Goal: Information Seeking & Learning: Check status

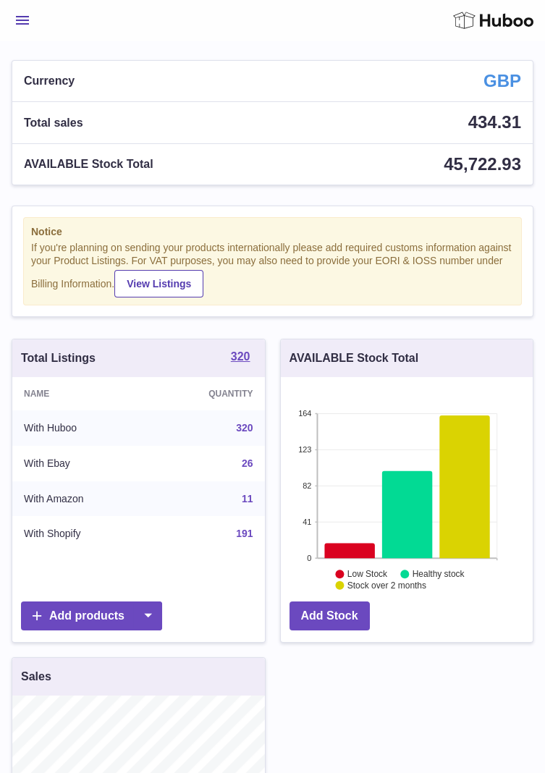
scroll to position [226, 252]
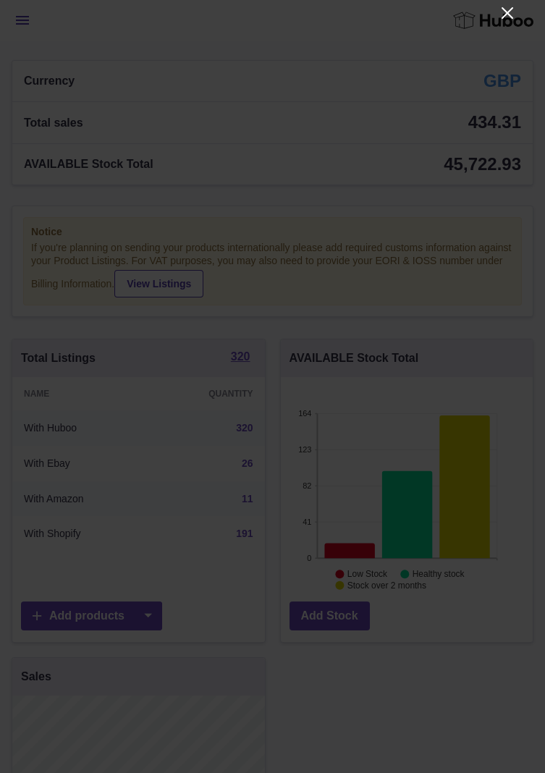
click at [503, 9] on icon "Close" at bounding box center [508, 13] width 12 height 12
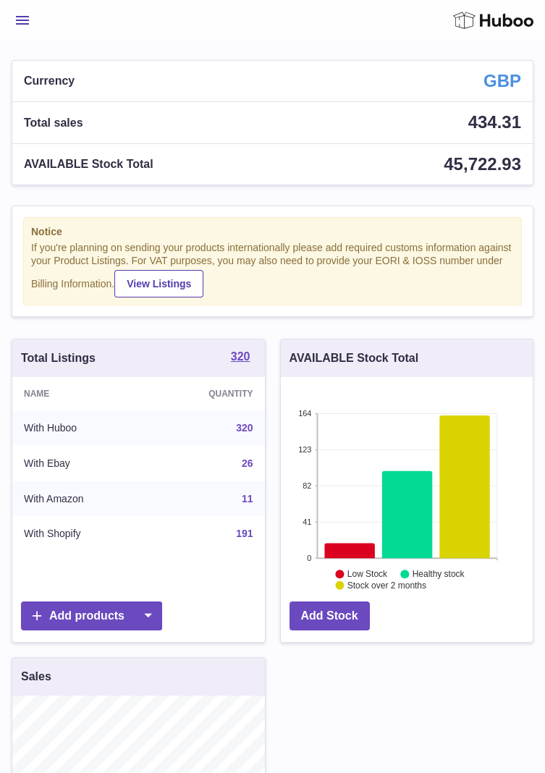
click at [30, 20] on button "Menu" at bounding box center [23, 20] width 22 height 29
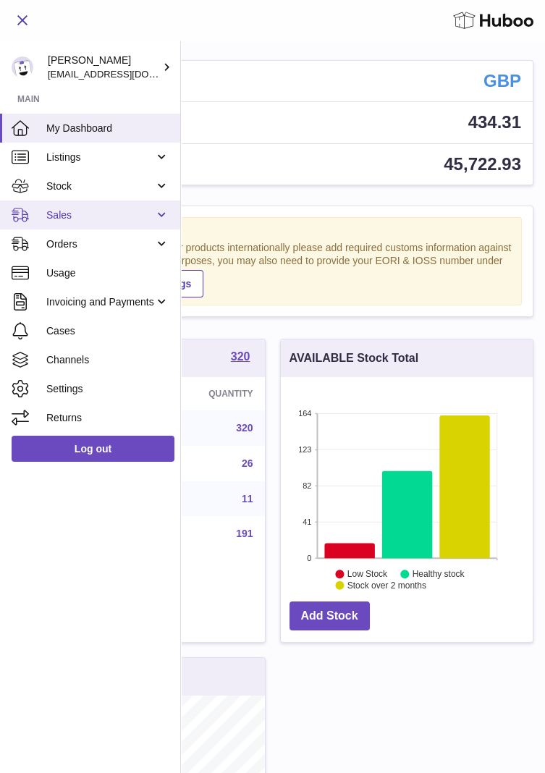
click at [159, 216] on link "Sales" at bounding box center [90, 214] width 180 height 29
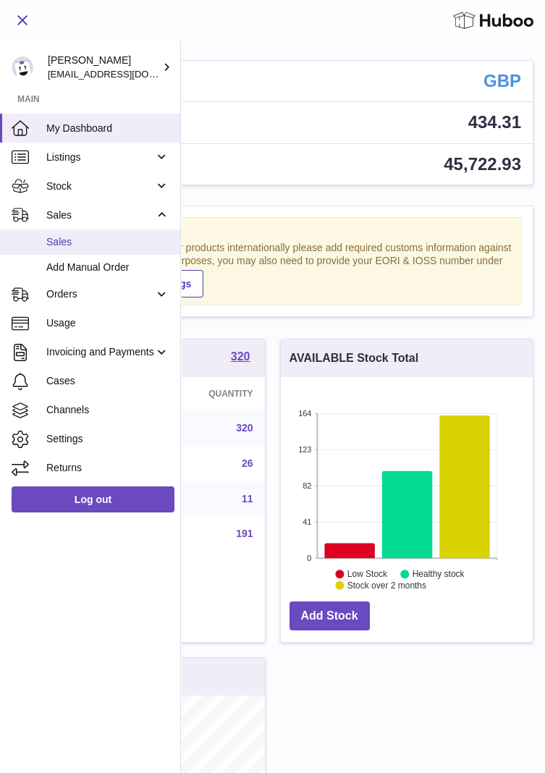
click at [127, 243] on span "Sales" at bounding box center [107, 242] width 123 height 14
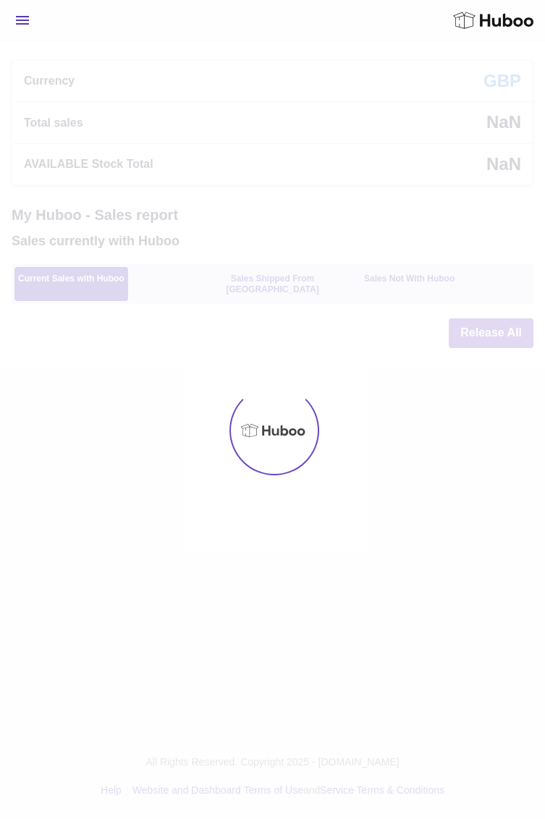
click at [253, 140] on div at bounding box center [272, 430] width 545 height 778
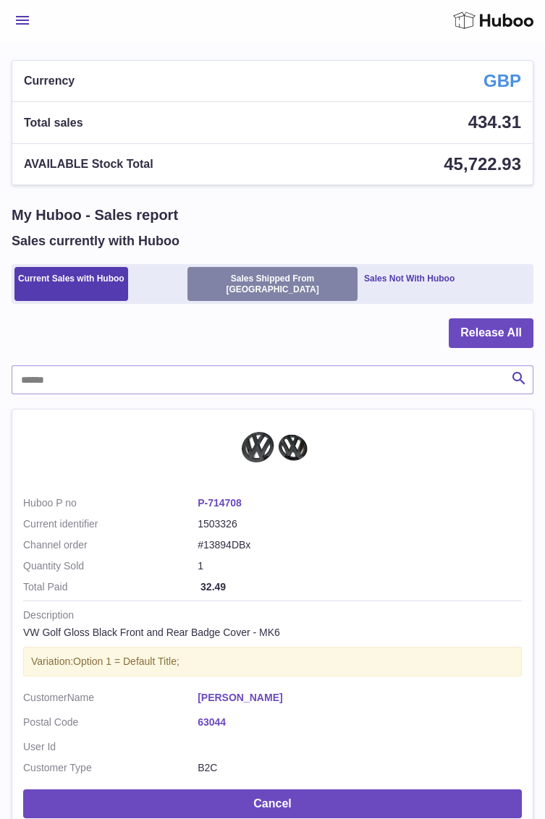
click at [266, 284] on link "Sales Shipped From Huboo" at bounding box center [272, 284] width 170 height 34
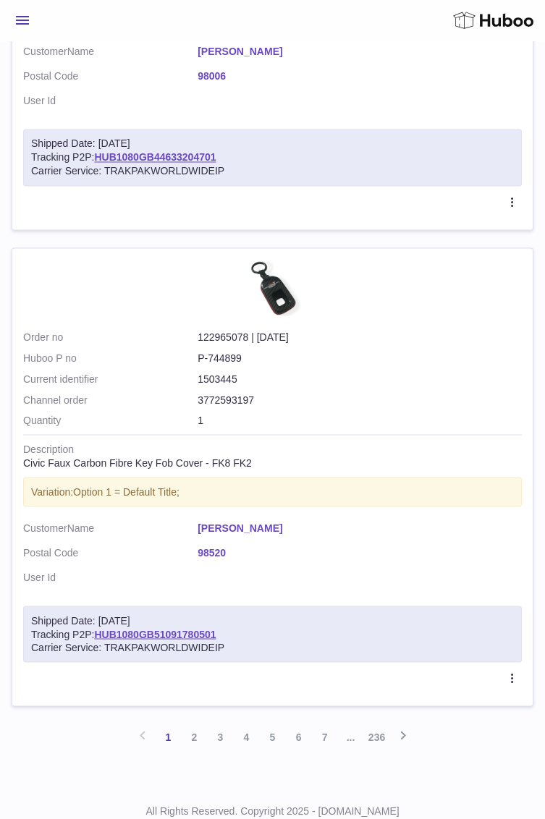
scroll to position [4348, 0]
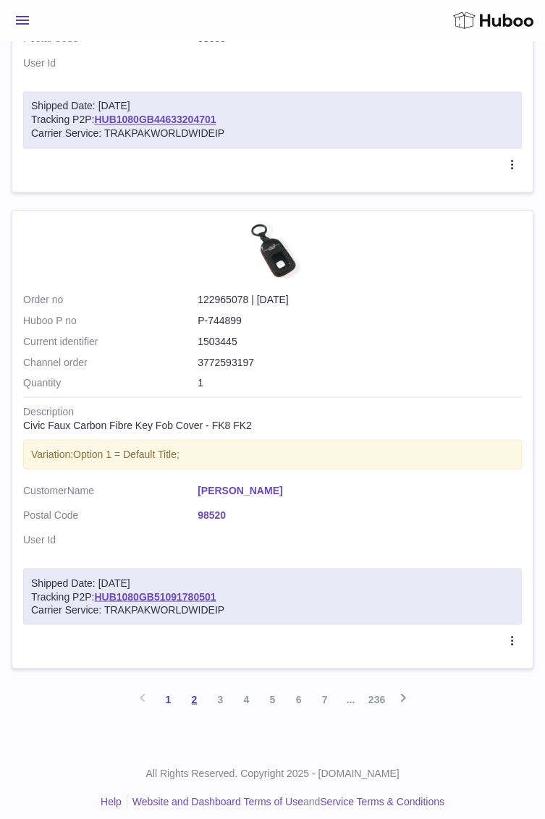
click at [200, 691] on link "2" at bounding box center [195, 699] width 26 height 26
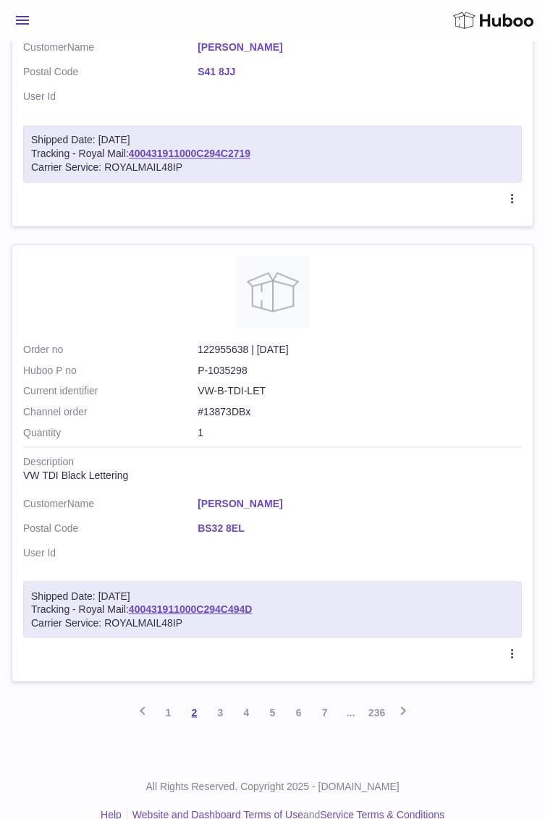
scroll to position [4346, 0]
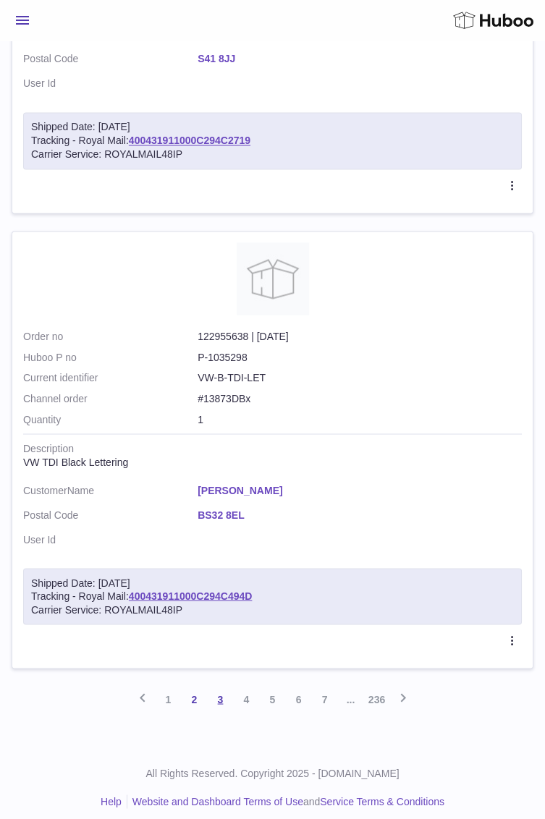
click at [222, 688] on link "3" at bounding box center [221, 699] width 26 height 26
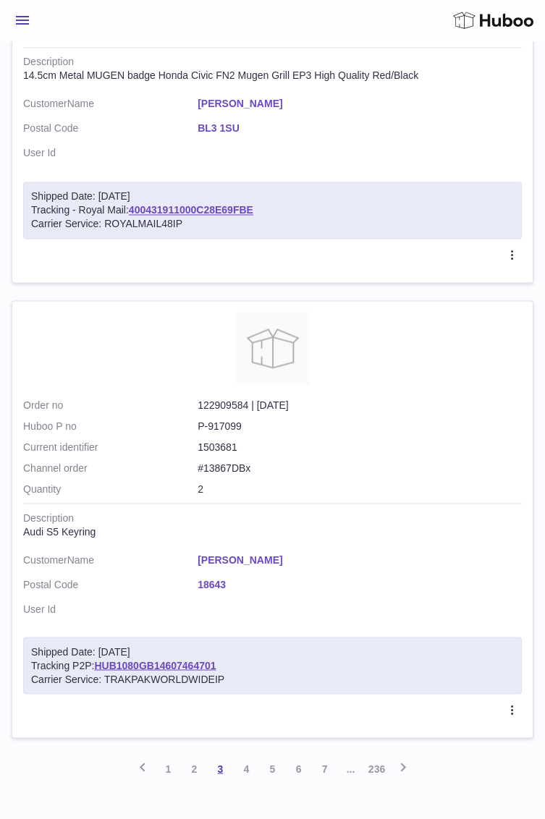
scroll to position [4319, 0]
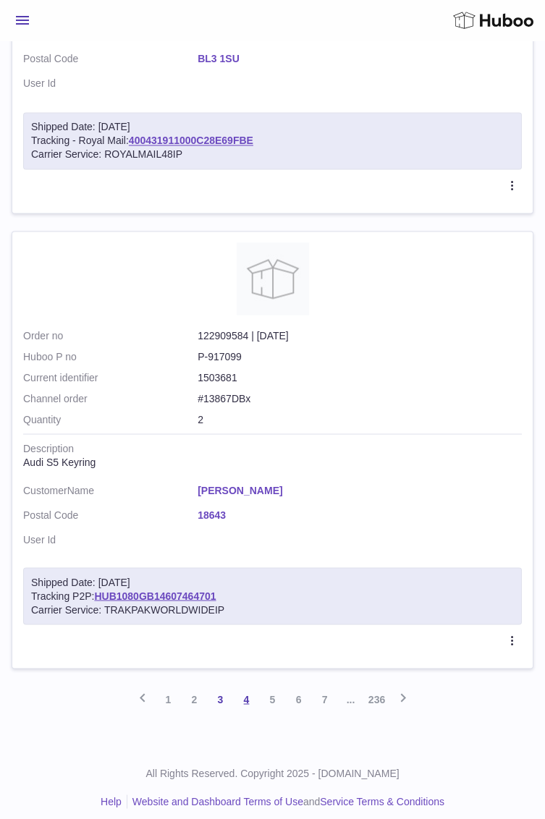
click at [249, 689] on link "4" at bounding box center [247, 699] width 26 height 26
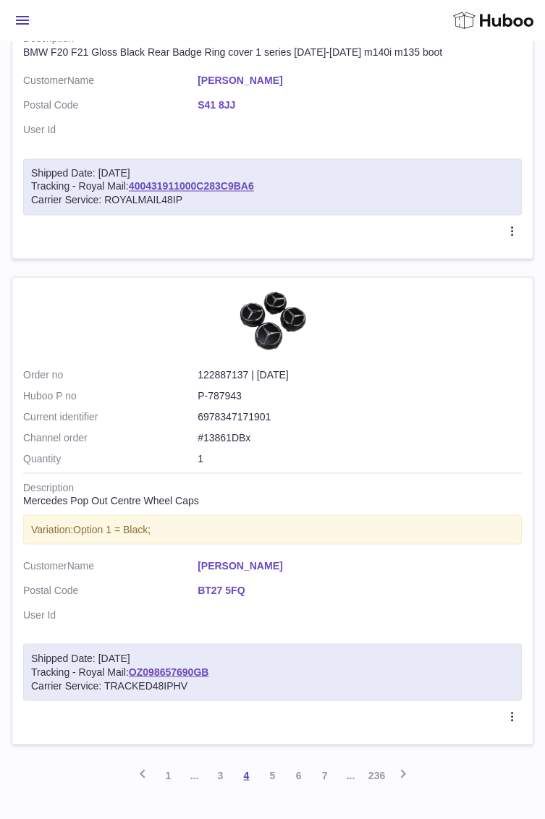
scroll to position [4327, 0]
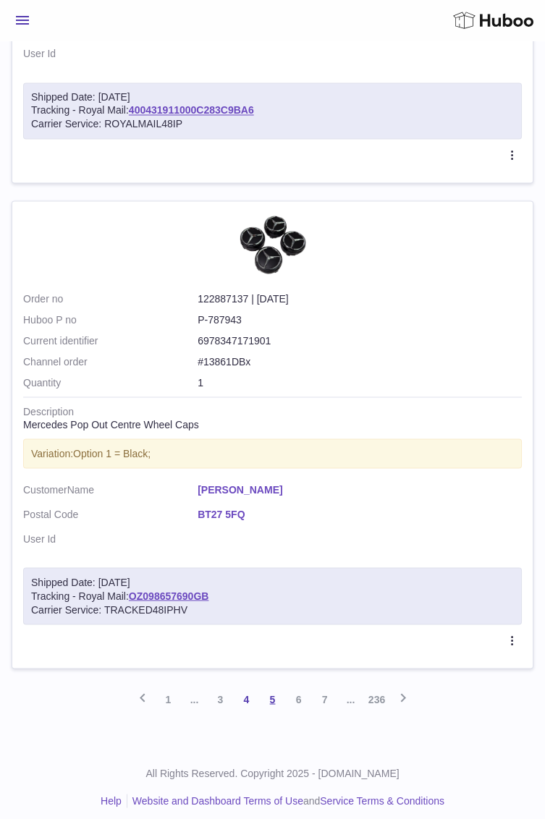
click at [276, 686] on link "5" at bounding box center [273, 699] width 26 height 26
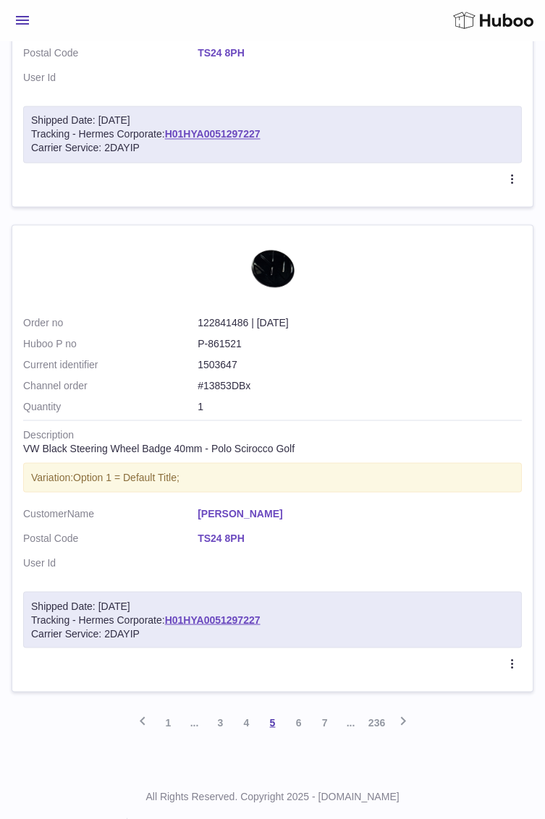
scroll to position [4350, 0]
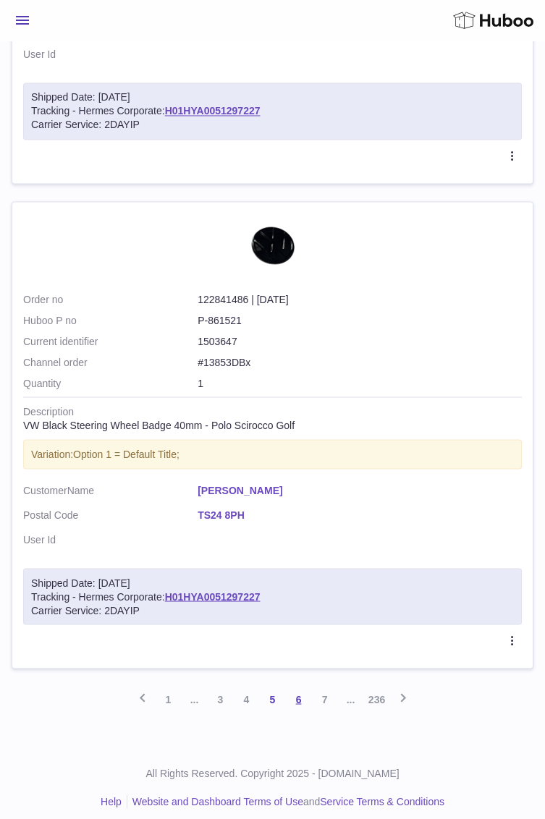
click at [297, 689] on link "6" at bounding box center [299, 699] width 26 height 26
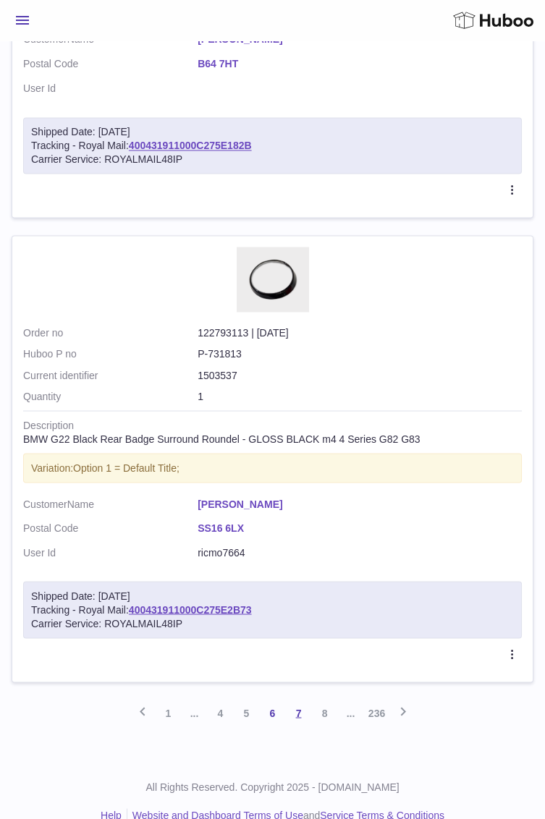
scroll to position [4264, 0]
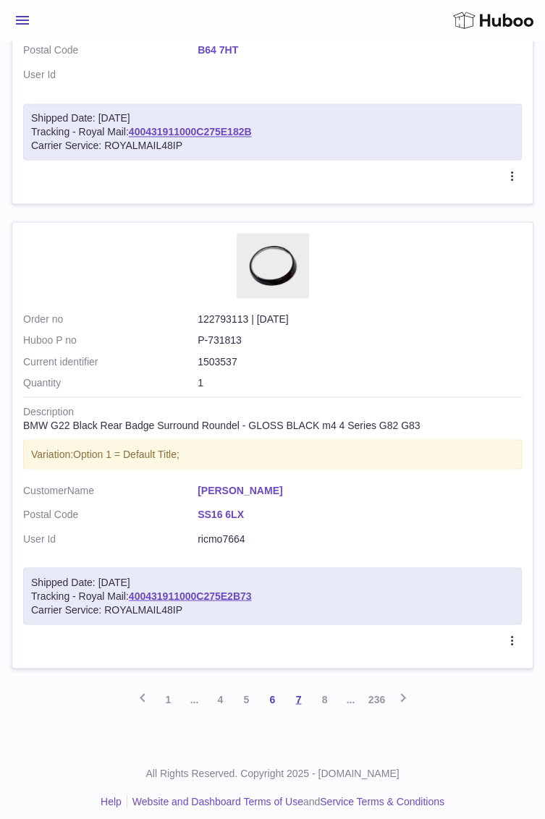
click at [300, 689] on link "7" at bounding box center [299, 699] width 26 height 26
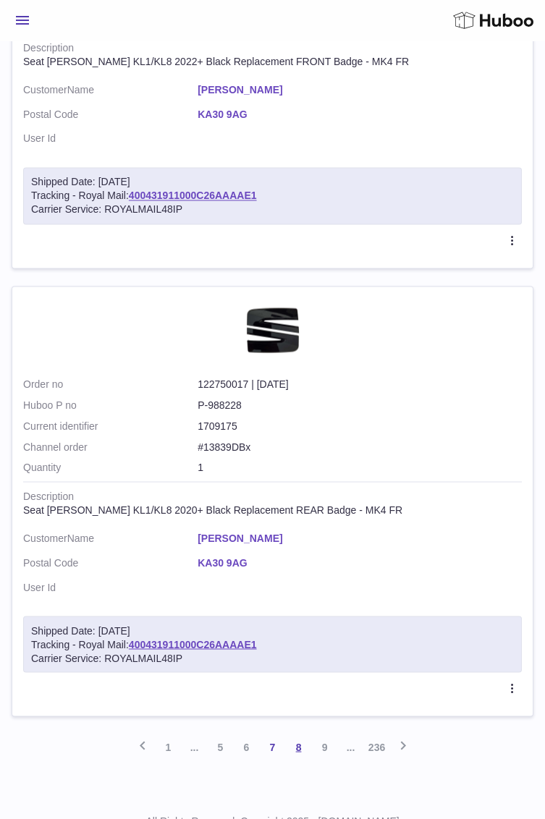
scroll to position [4411, 0]
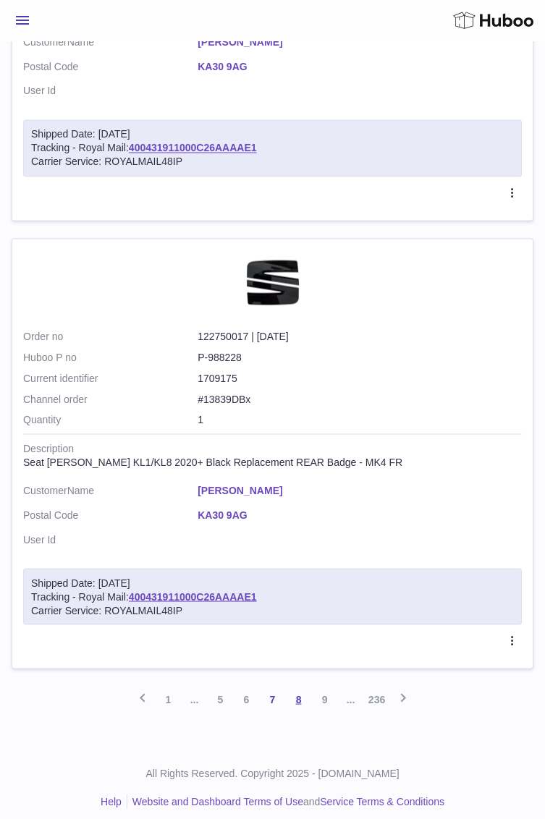
click at [303, 687] on link "8" at bounding box center [299, 699] width 26 height 26
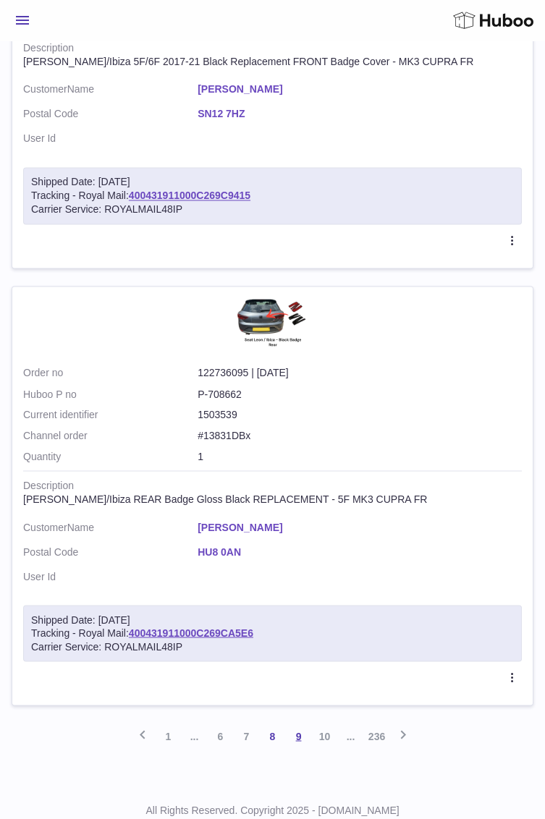
scroll to position [4237, 0]
click at [397, 724] on icon at bounding box center [402, 733] width 17 height 18
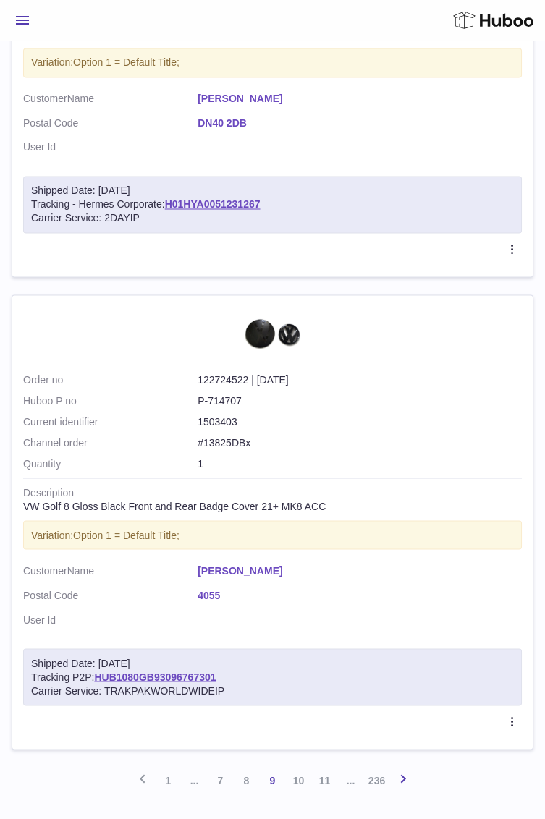
scroll to position [4416, 0]
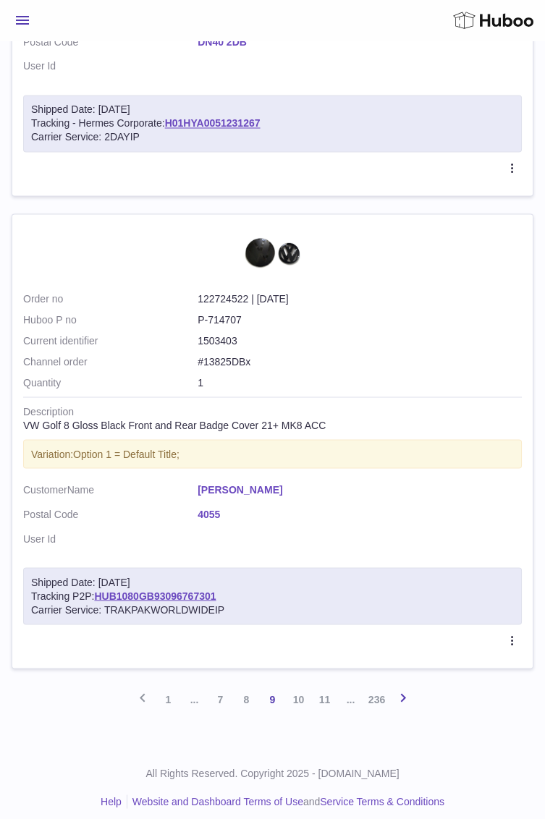
click at [409, 690] on icon at bounding box center [402, 697] width 17 height 18
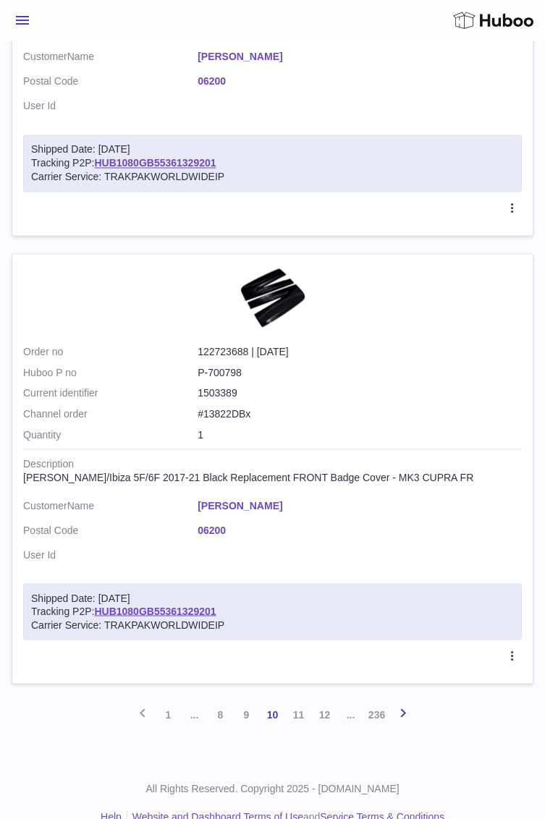
scroll to position [4329, 0]
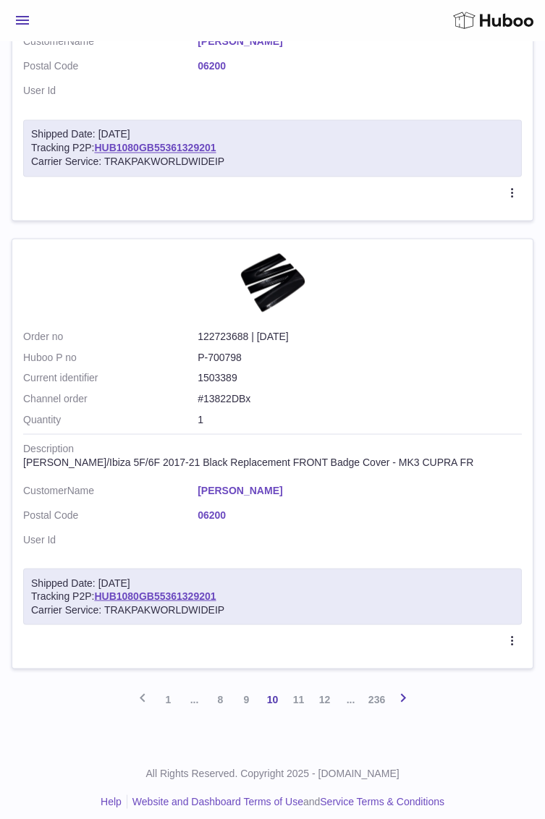
click at [408, 688] on icon at bounding box center [402, 697] width 17 height 18
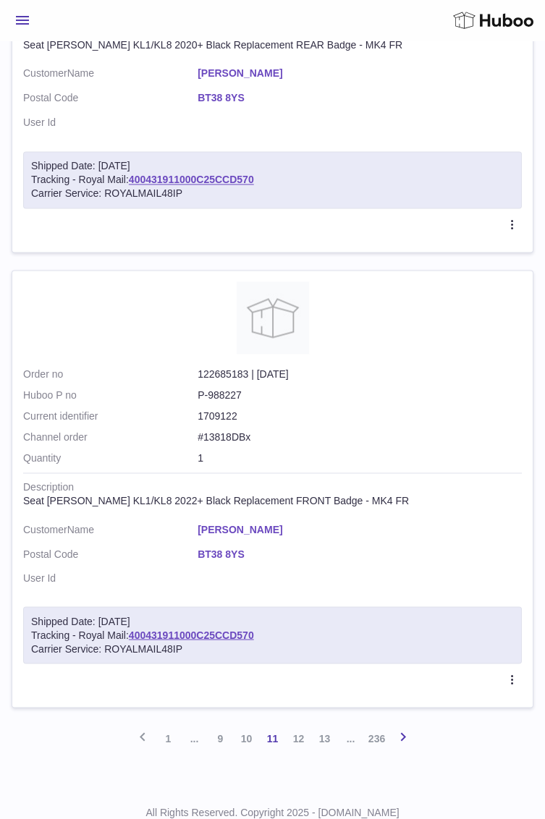
scroll to position [4141, 0]
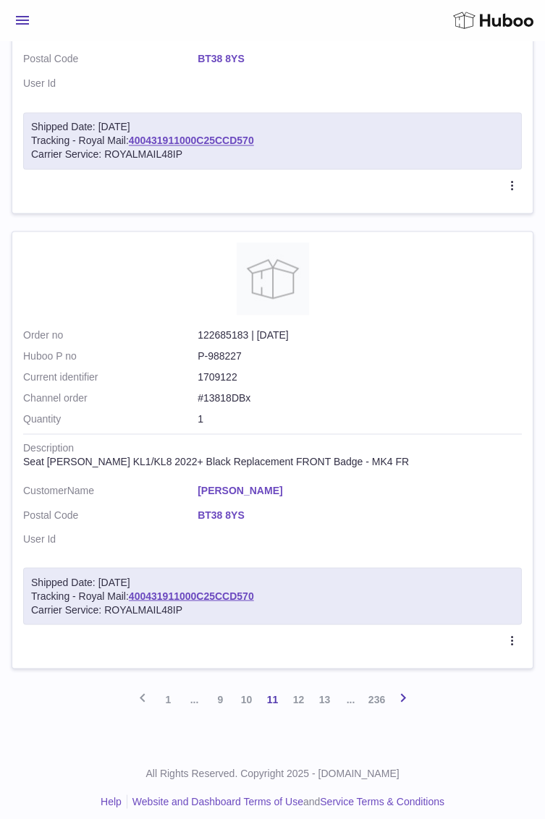
click at [402, 690] on icon at bounding box center [402, 697] width 17 height 18
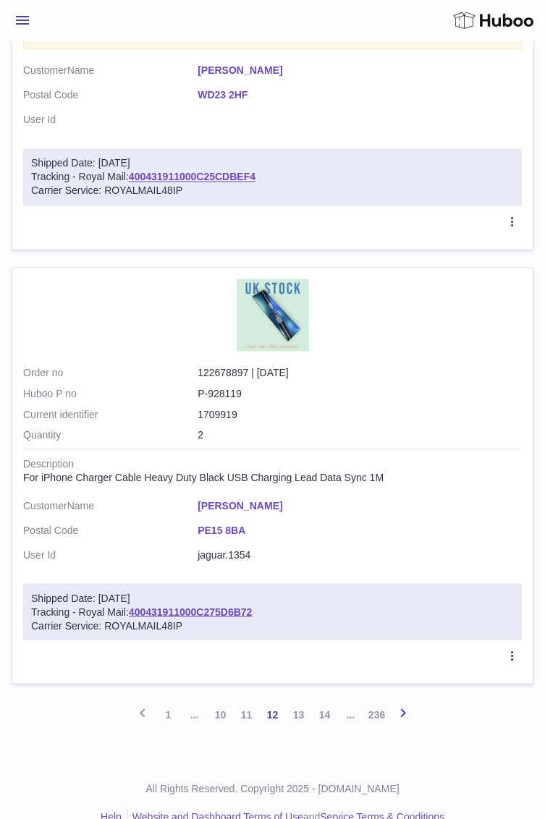
scroll to position [4431, 0]
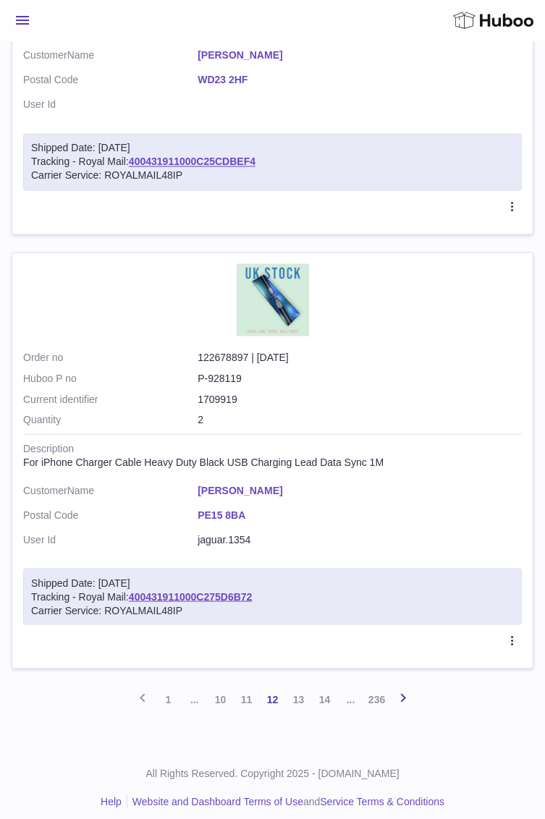
click at [403, 688] on icon at bounding box center [402, 697] width 17 height 18
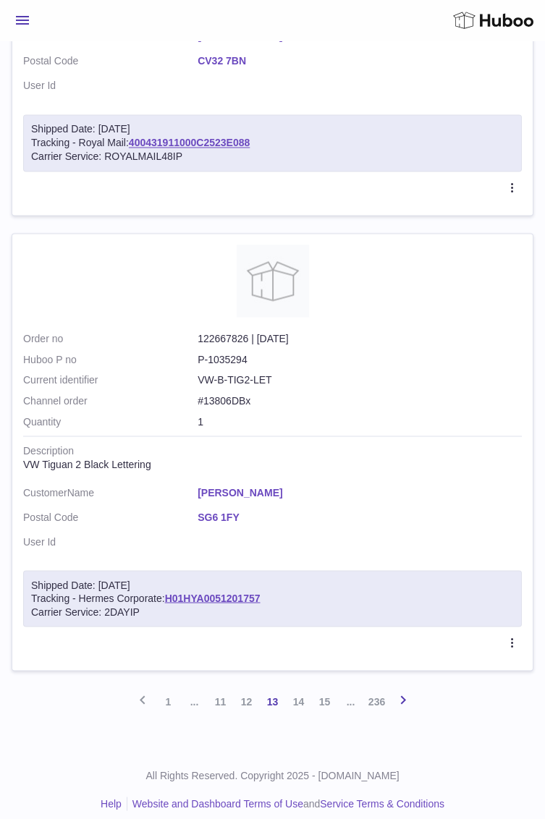
scroll to position [4293, 0]
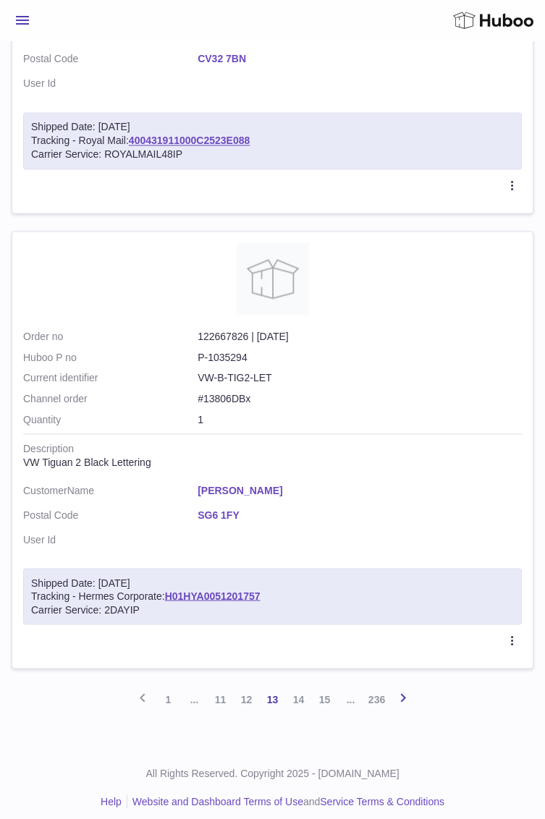
click at [403, 689] on icon at bounding box center [402, 697] width 17 height 18
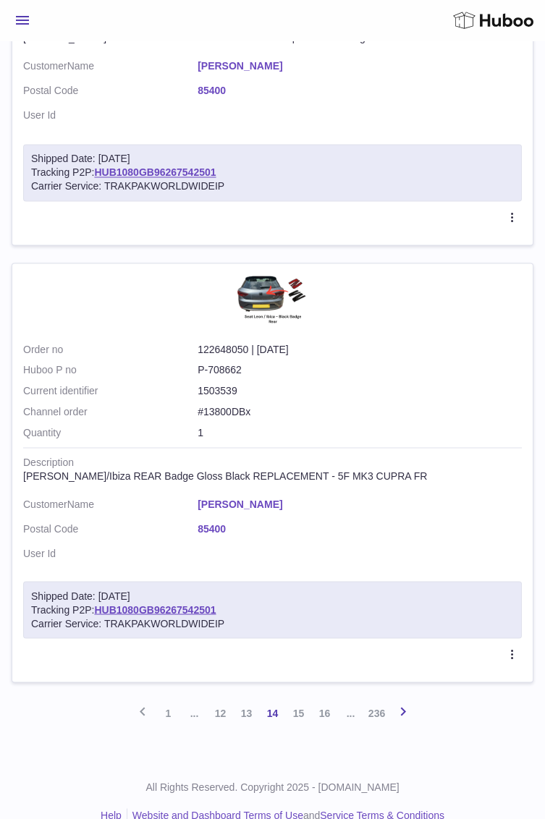
scroll to position [4175, 0]
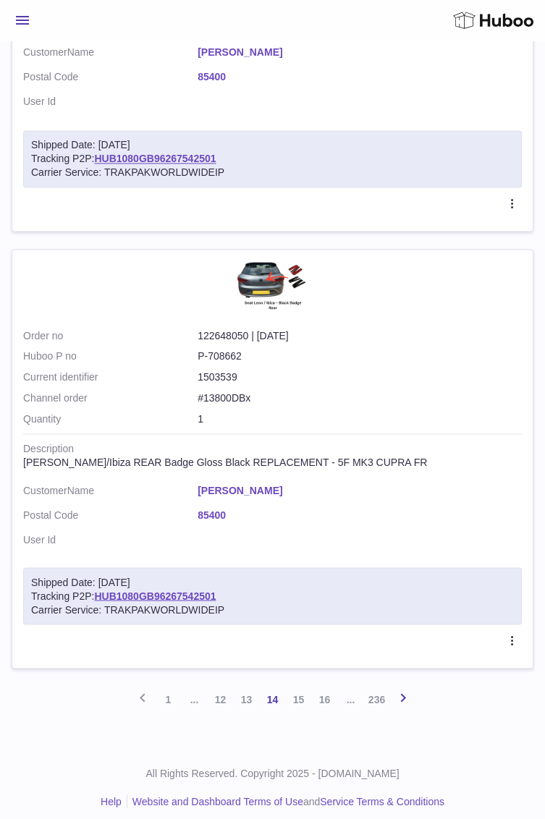
click at [402, 690] on icon at bounding box center [402, 697] width 17 height 18
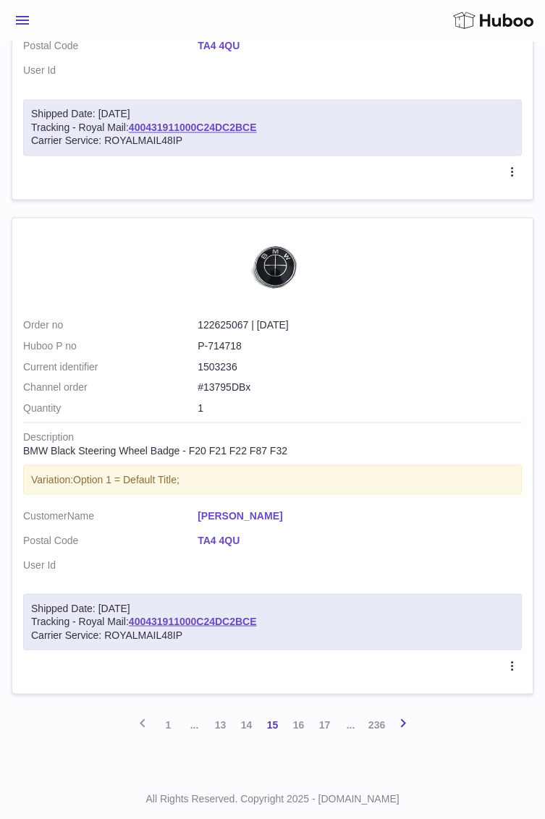
scroll to position [4358, 0]
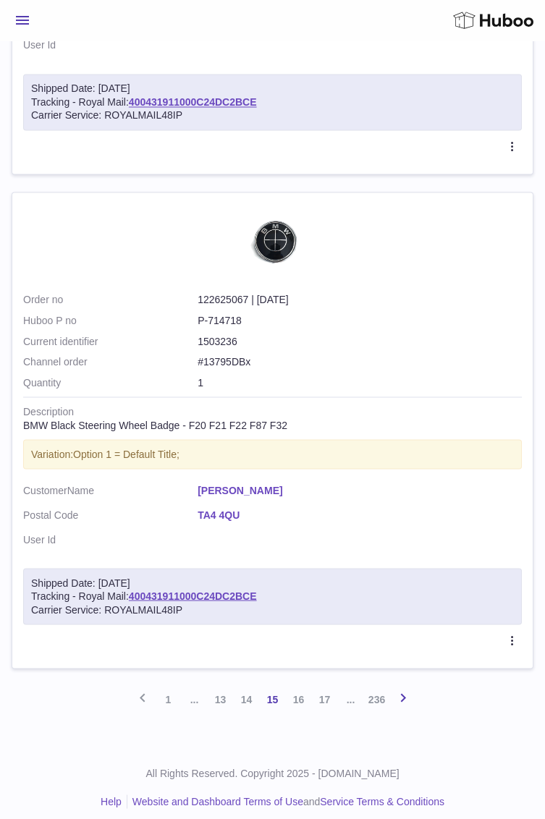
click at [399, 693] on icon at bounding box center [402, 697] width 17 height 18
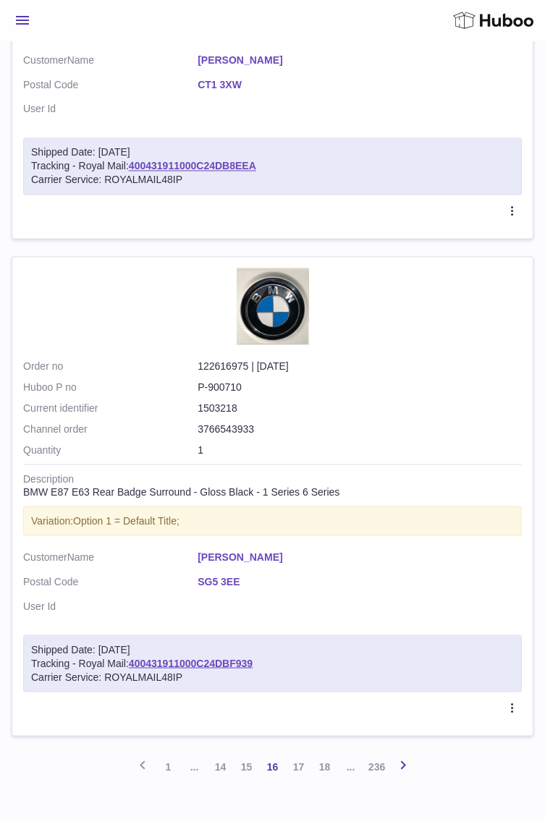
scroll to position [4355, 0]
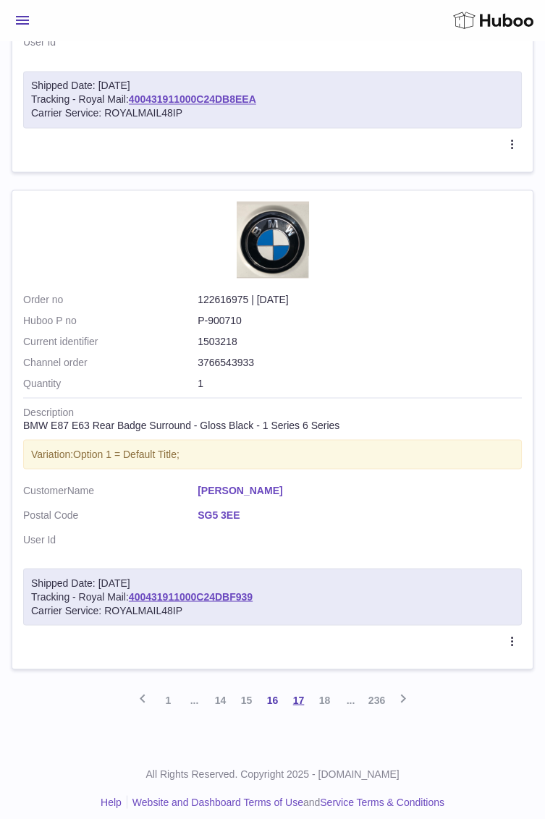
click at [300, 688] on link "17" at bounding box center [299, 700] width 26 height 26
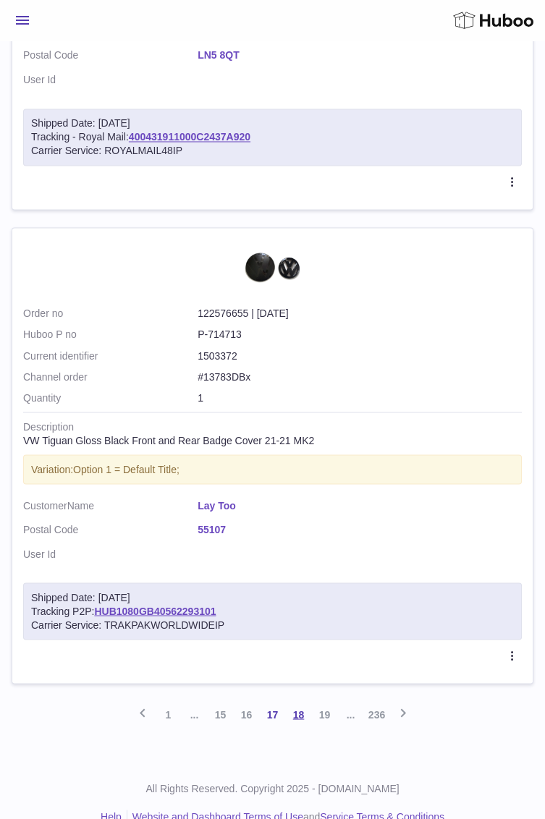
scroll to position [4294, 0]
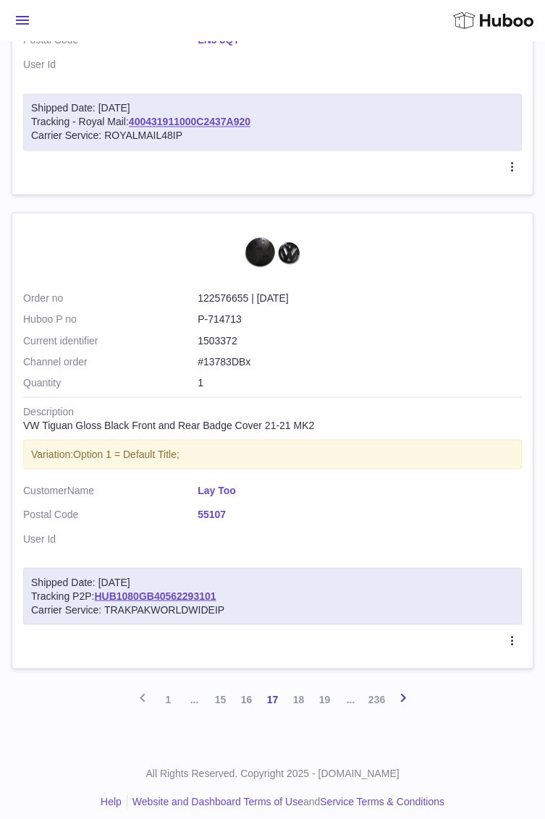
click at [405, 692] on icon at bounding box center [402, 697] width 17 height 18
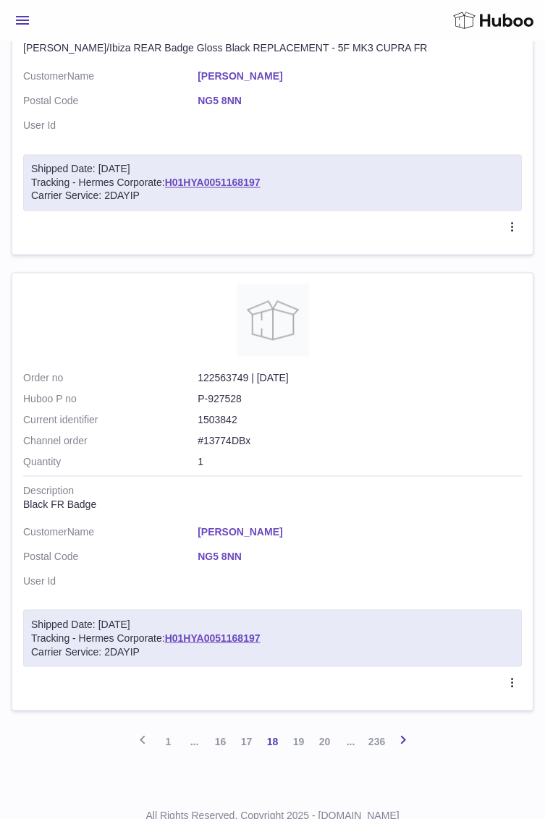
scroll to position [4356, 0]
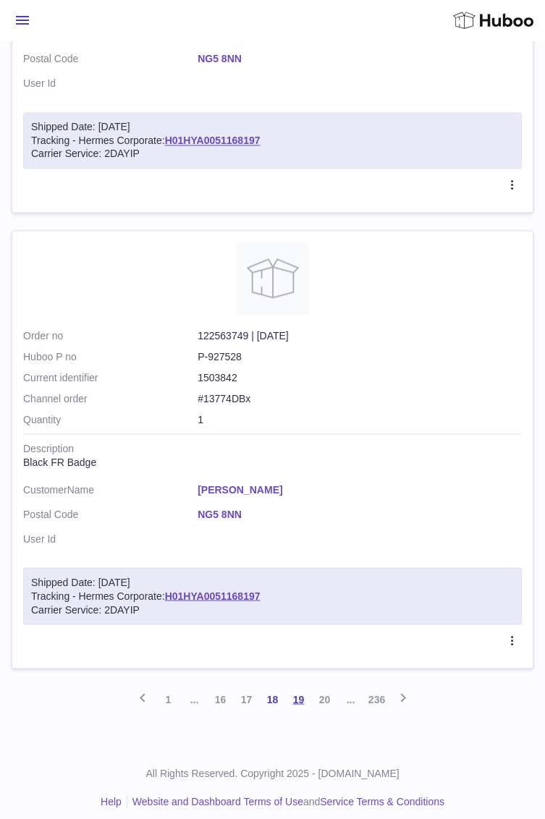
click at [302, 690] on link "19" at bounding box center [299, 699] width 26 height 26
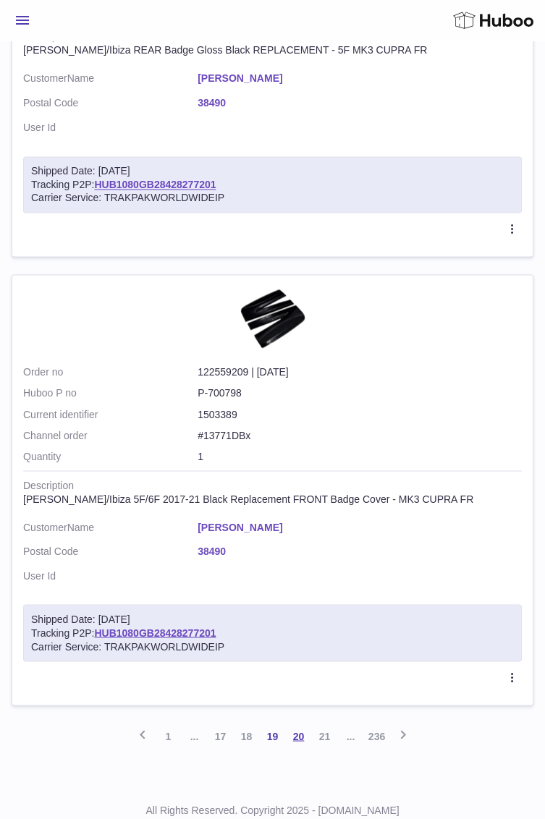
scroll to position [4264, 0]
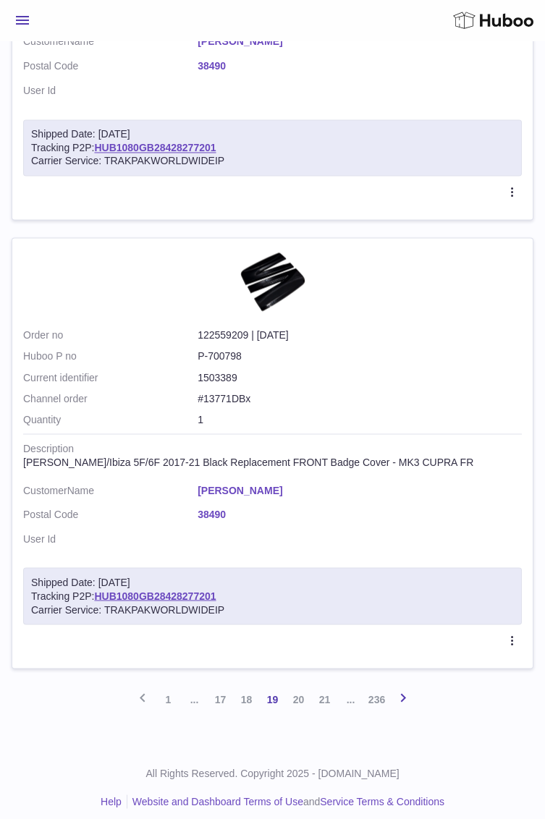
click at [398, 692] on icon at bounding box center [402, 697] width 17 height 18
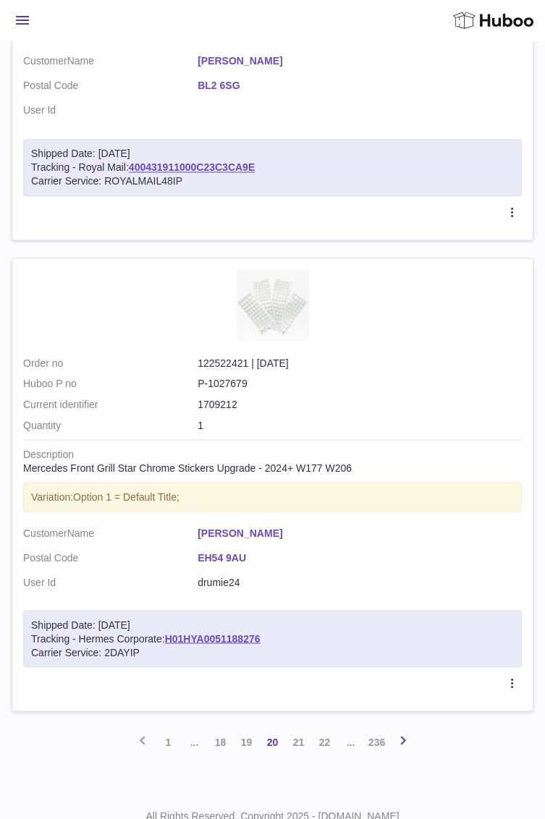
scroll to position [4450, 0]
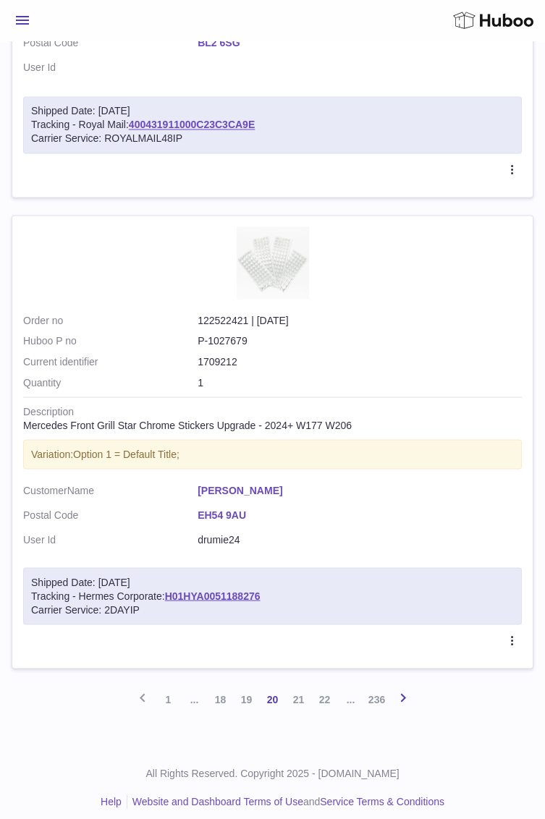
click at [410, 690] on icon at bounding box center [402, 697] width 17 height 18
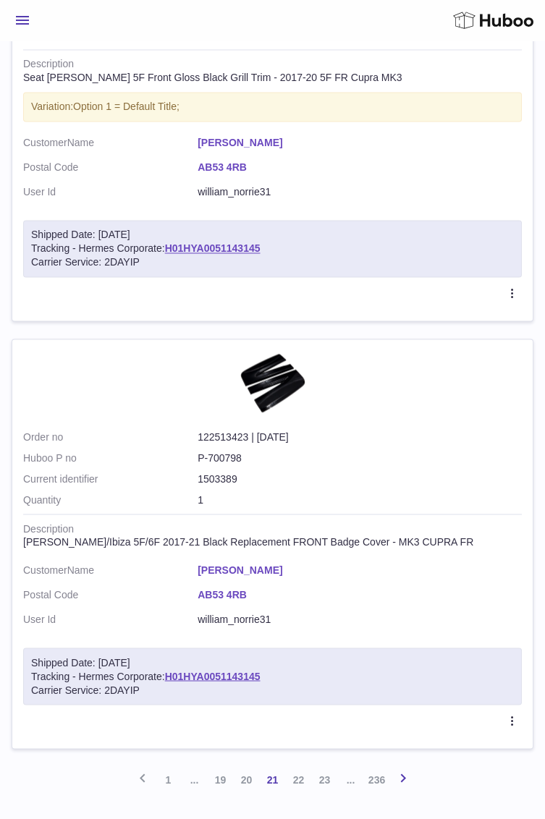
scroll to position [4293, 0]
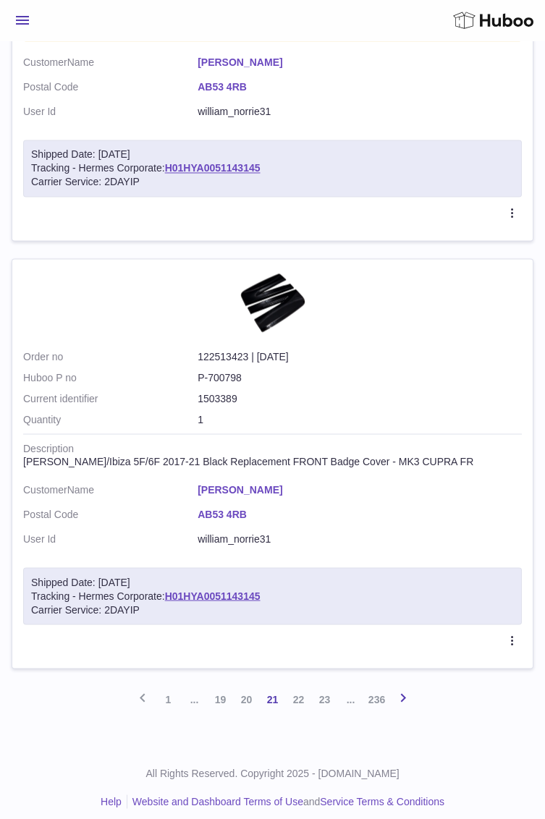
click at [405, 691] on icon at bounding box center [402, 697] width 17 height 18
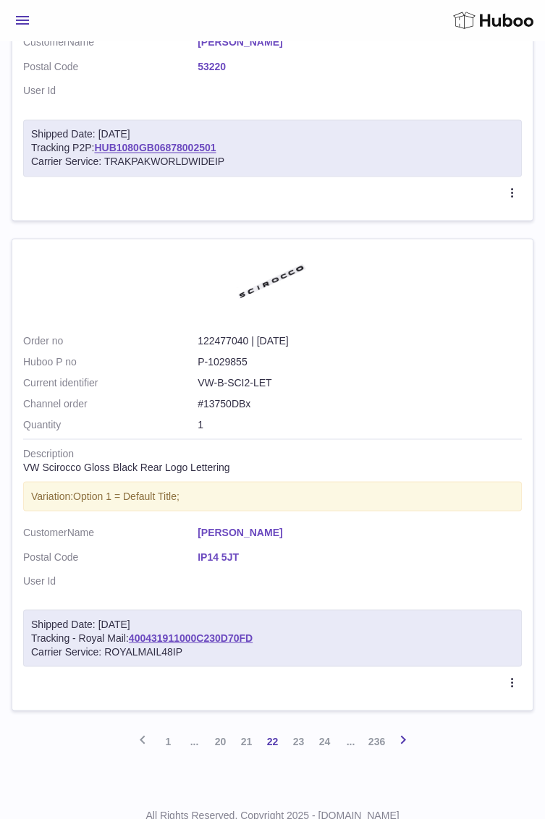
scroll to position [4308, 0]
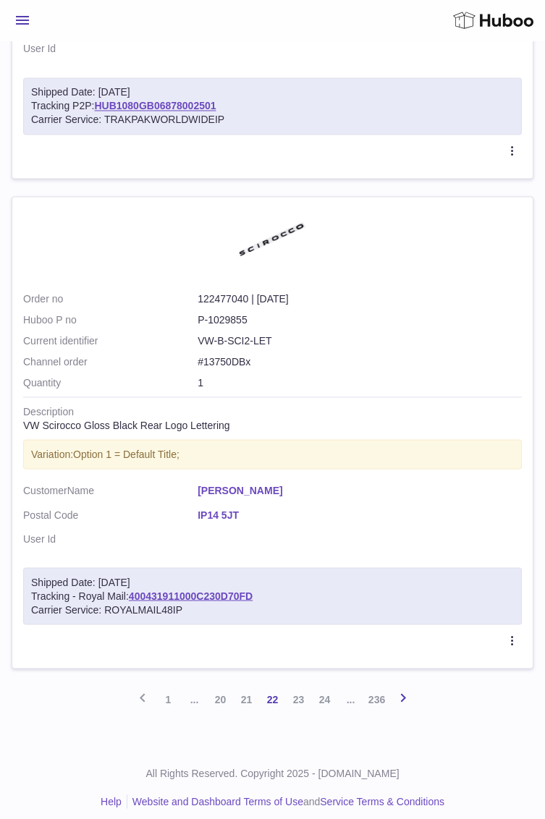
click at [413, 688] on link "Next" at bounding box center [403, 699] width 26 height 26
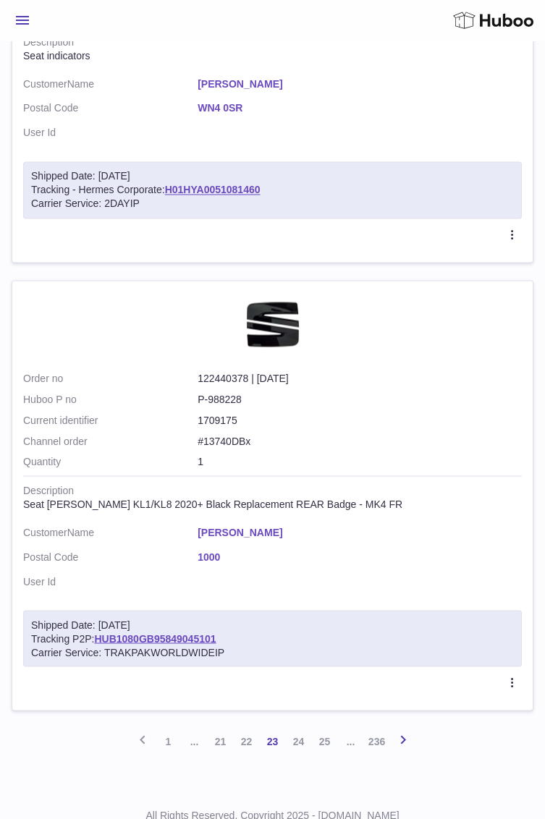
scroll to position [4299, 0]
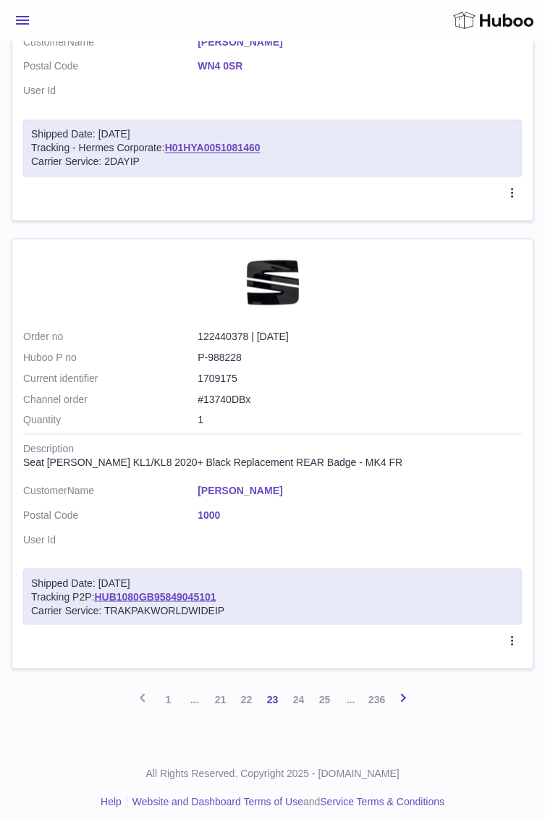
click at [402, 689] on icon at bounding box center [402, 697] width 17 height 18
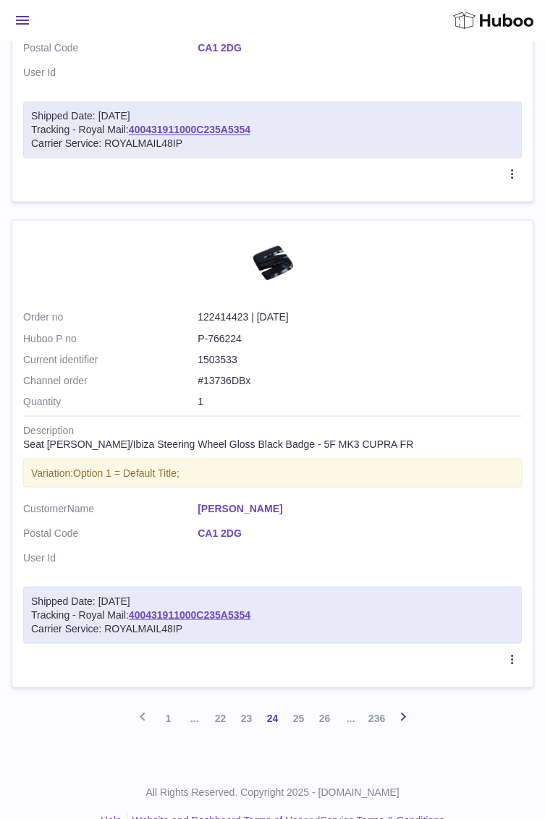
scroll to position [4316, 0]
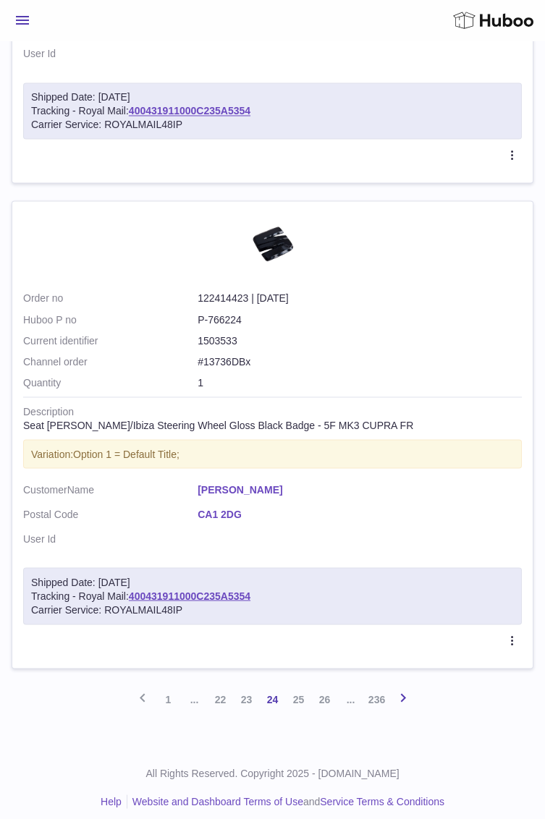
click at [398, 690] on icon at bounding box center [402, 697] width 17 height 18
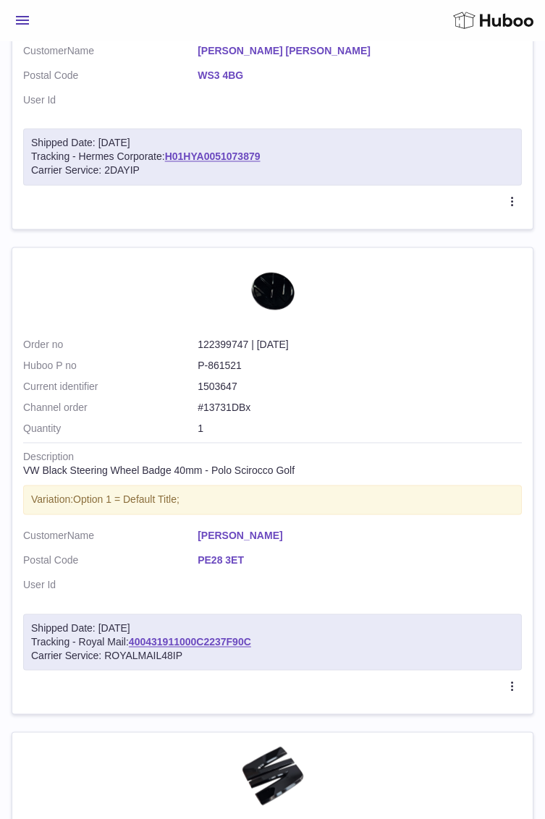
scroll to position [4338, 0]
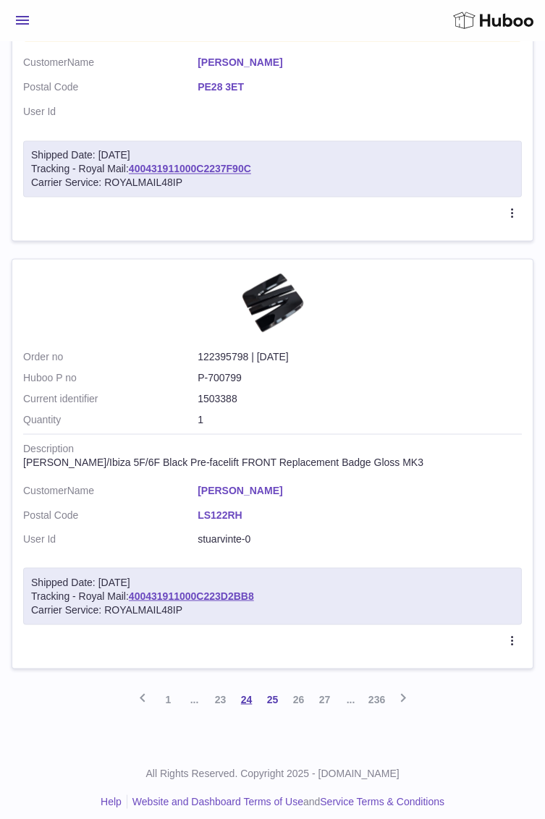
click at [249, 690] on link "24" at bounding box center [247, 699] width 26 height 26
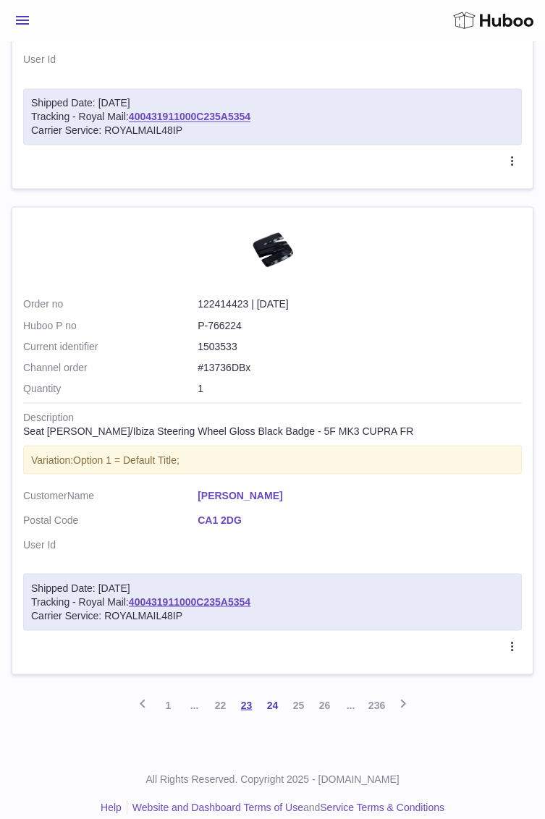
scroll to position [4316, 0]
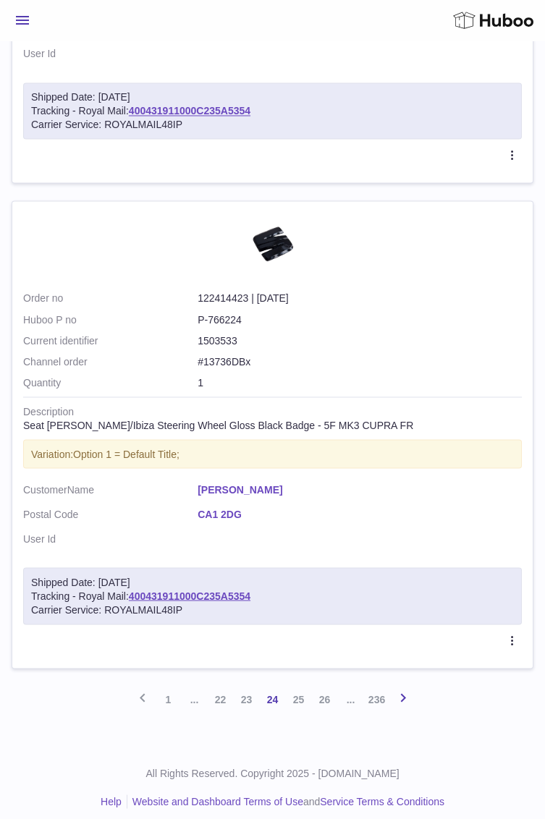
click at [400, 689] on icon at bounding box center [402, 697] width 17 height 18
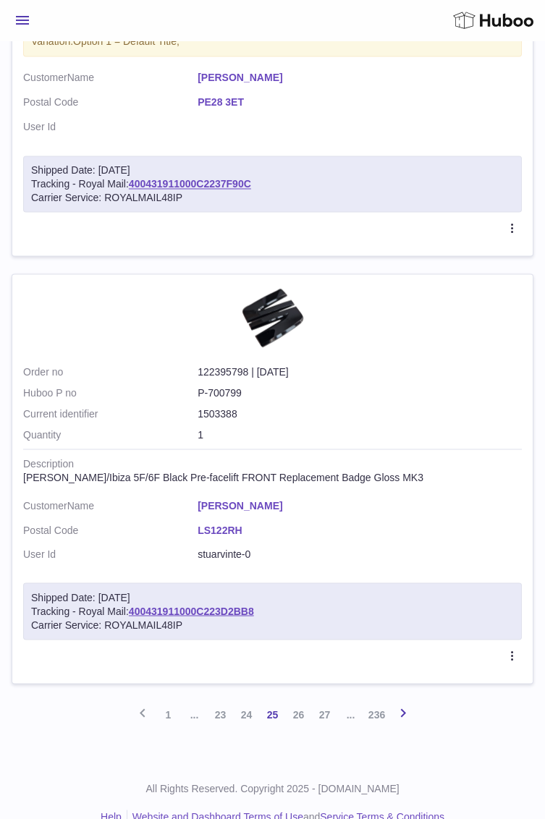
scroll to position [4338, 0]
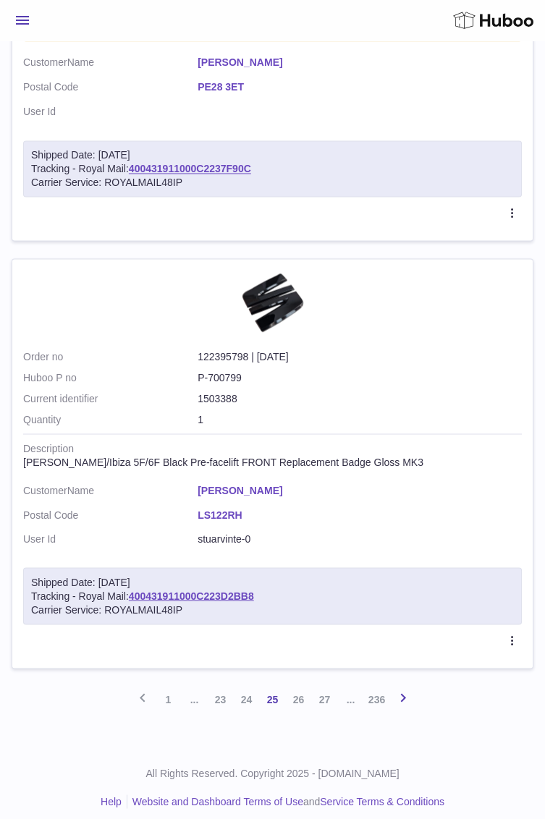
click at [407, 688] on icon at bounding box center [402, 697] width 17 height 18
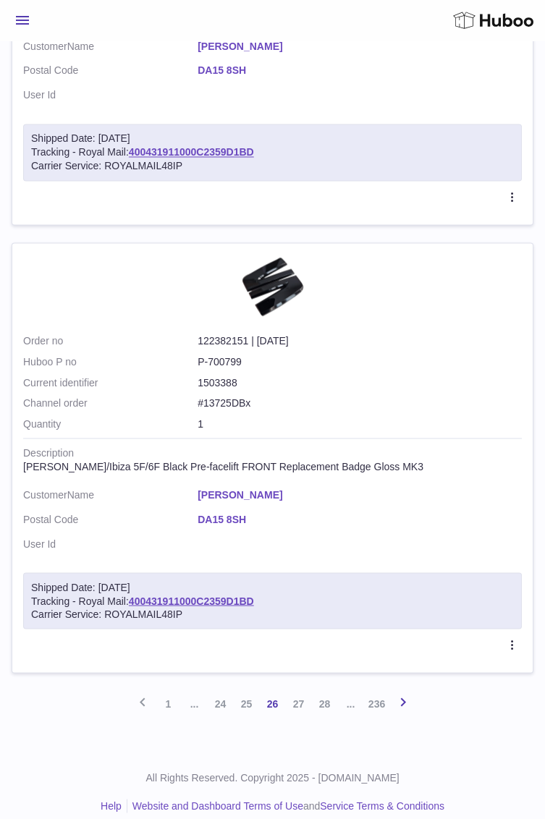
scroll to position [4297, 0]
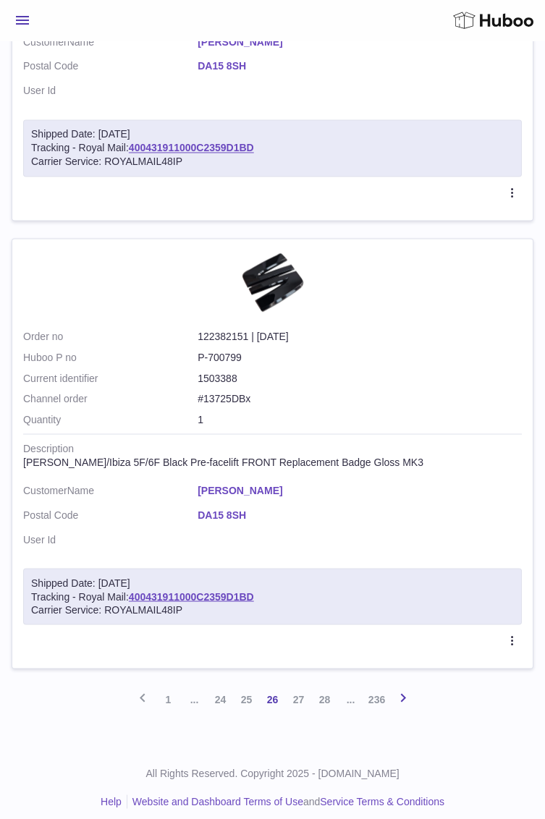
click at [404, 693] on icon at bounding box center [402, 697] width 17 height 18
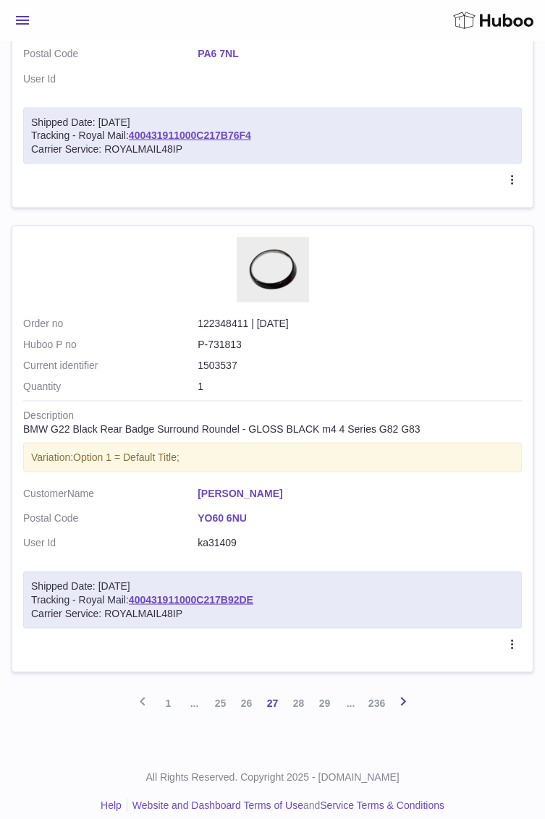
scroll to position [4547, 0]
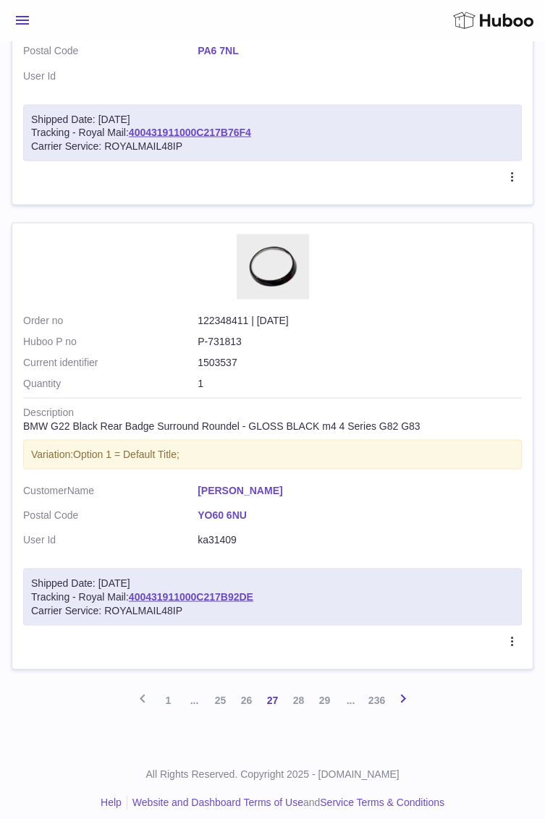
click at [405, 689] on icon at bounding box center [402, 698] width 17 height 18
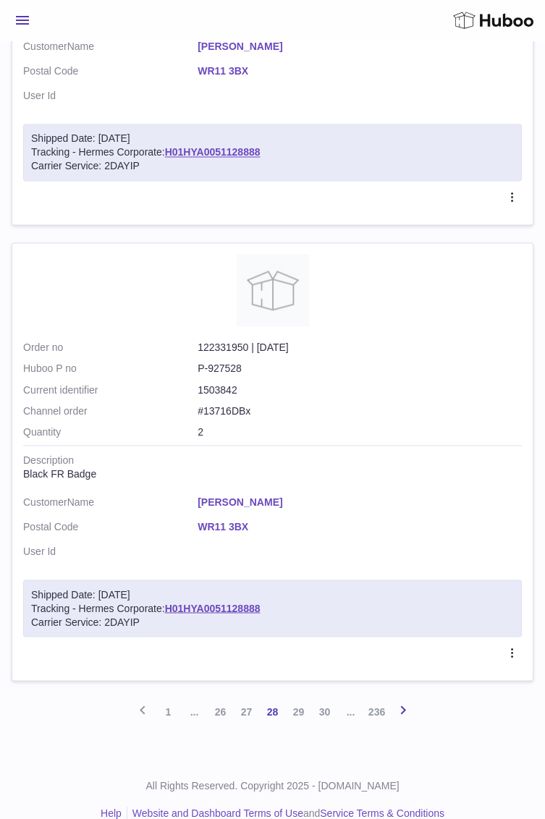
scroll to position [4251, 0]
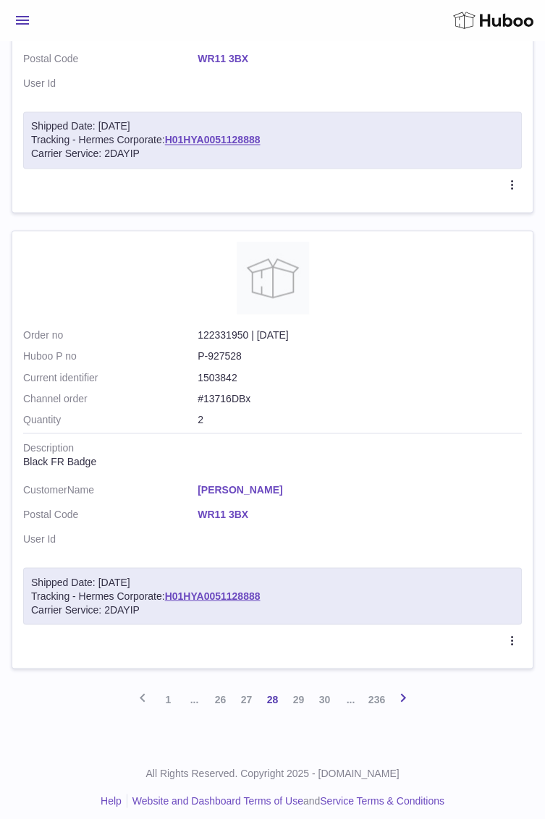
click at [405, 691] on icon at bounding box center [402, 697] width 17 height 18
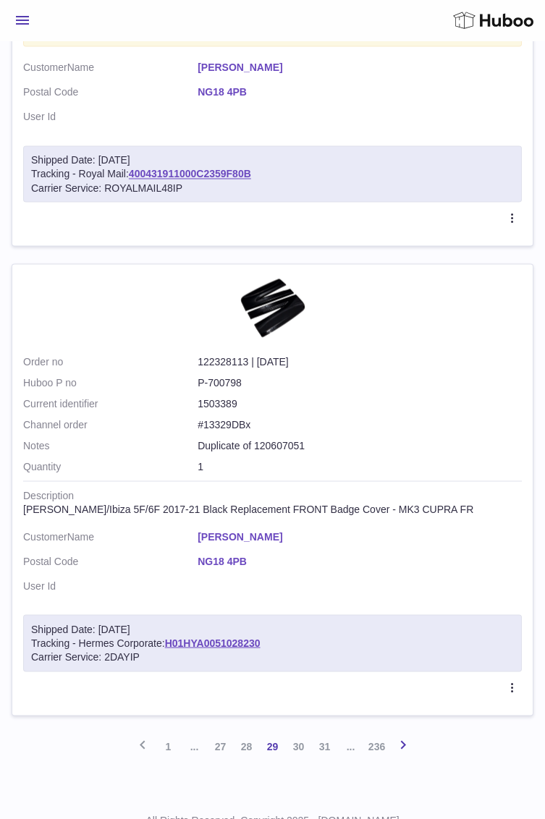
scroll to position [4494, 0]
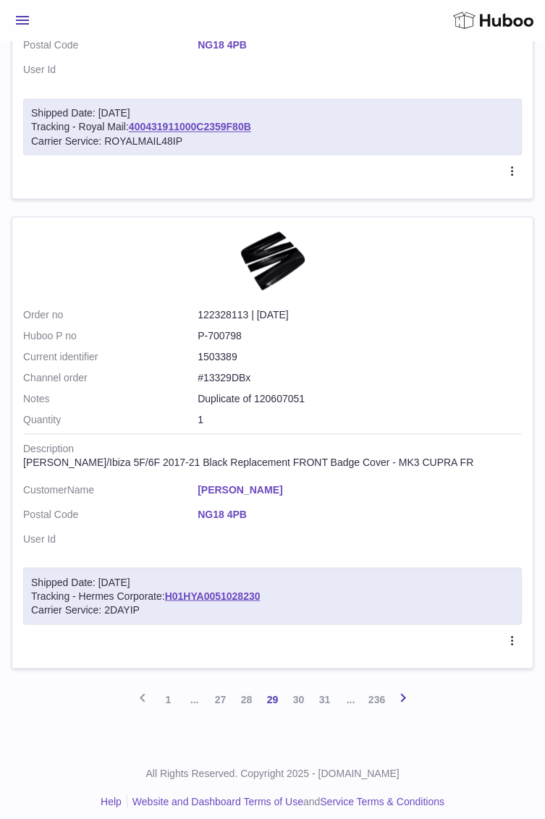
click at [407, 688] on icon at bounding box center [402, 697] width 17 height 18
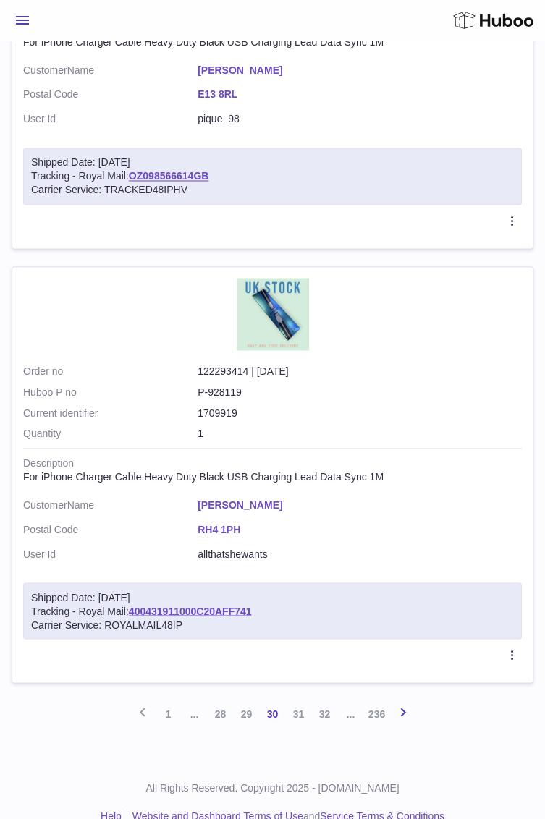
scroll to position [4190, 0]
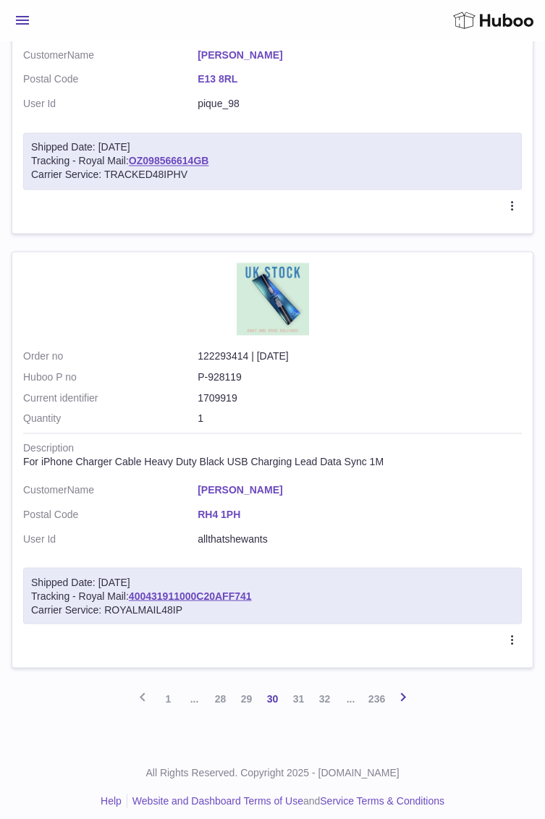
click at [406, 688] on icon at bounding box center [402, 697] width 17 height 18
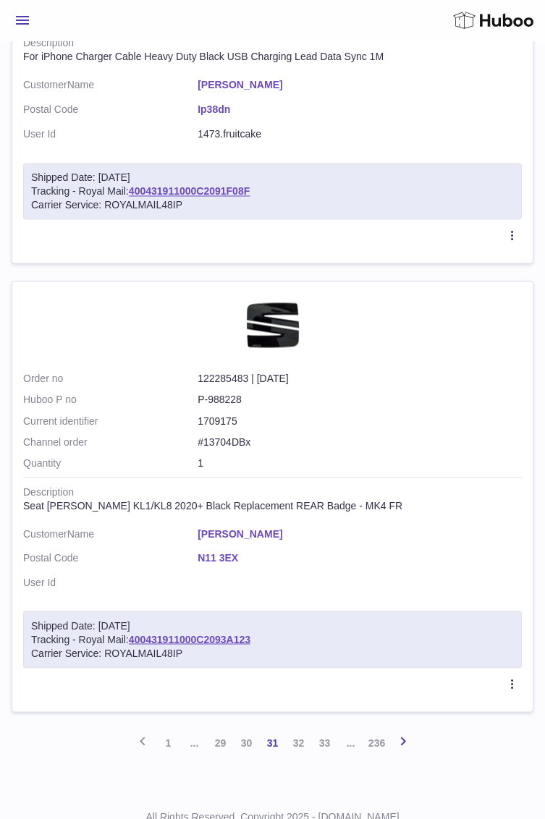
scroll to position [4262, 0]
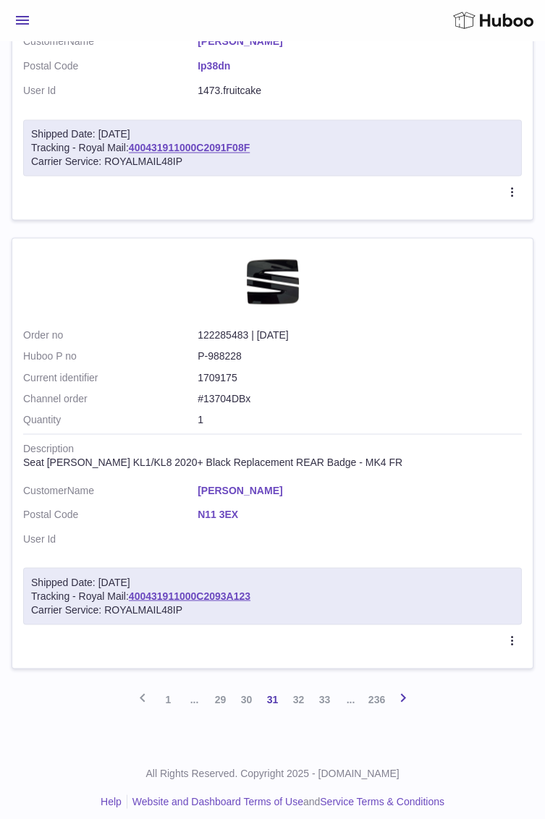
click at [405, 688] on icon at bounding box center [402, 697] width 17 height 18
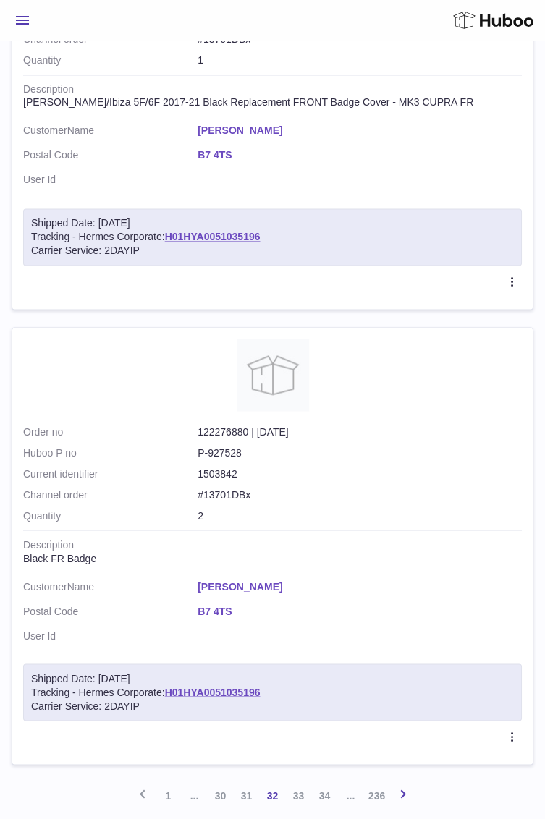
scroll to position [4269, 0]
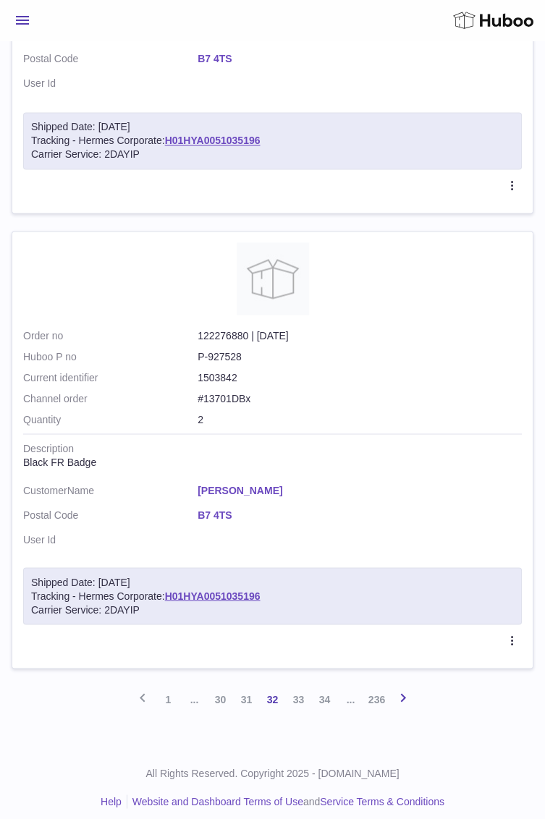
click at [411, 688] on icon at bounding box center [402, 697] width 17 height 18
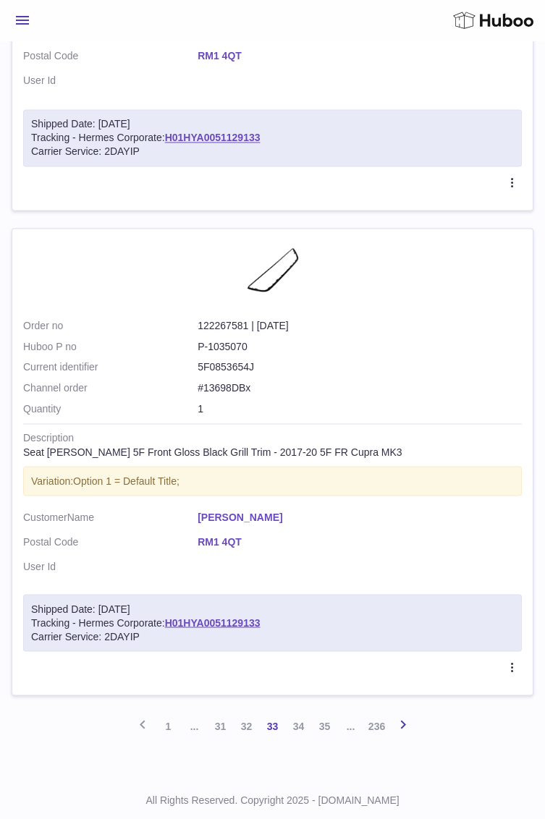
scroll to position [4206, 0]
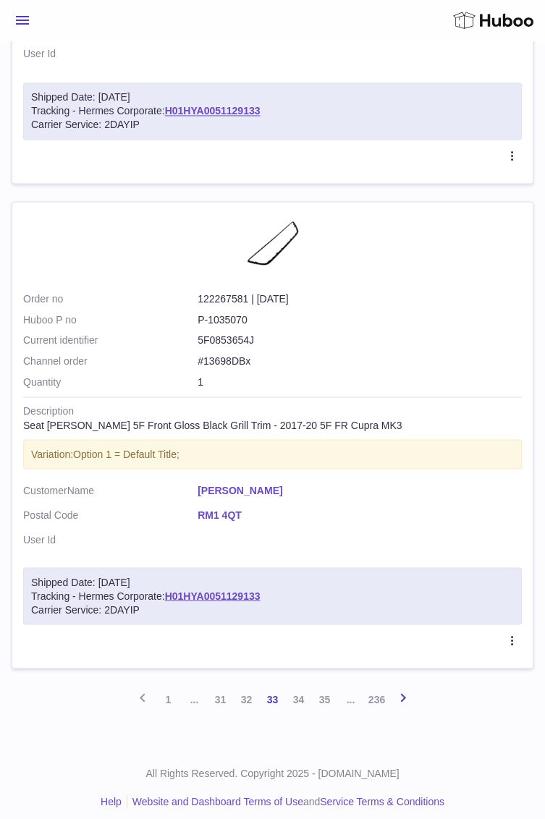
click at [403, 688] on icon at bounding box center [402, 697] width 17 height 18
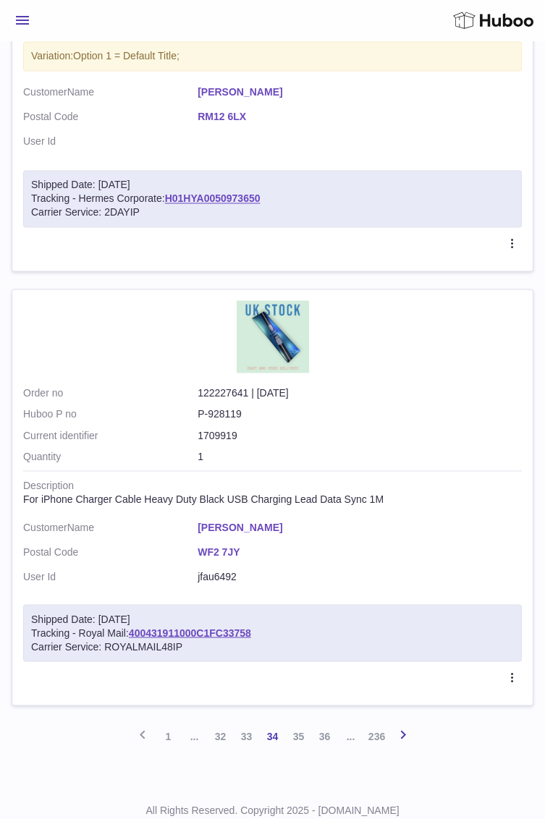
scroll to position [4206, 0]
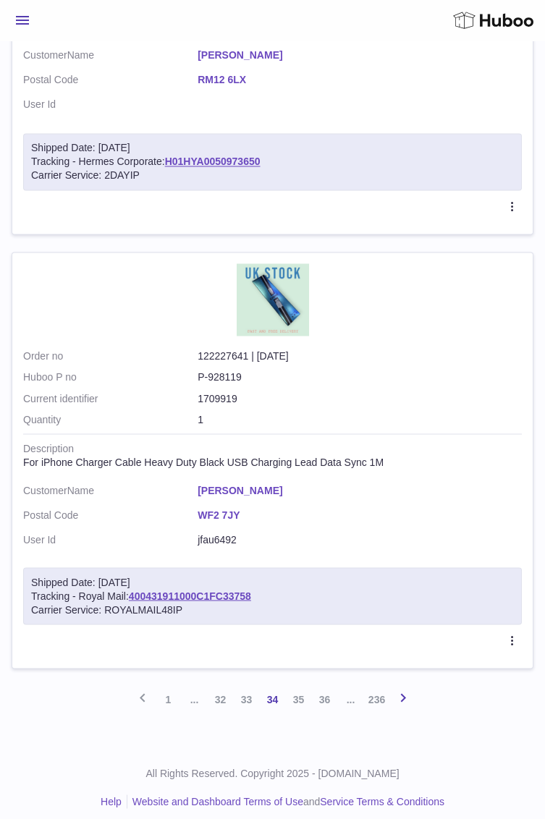
click at [413, 688] on link "Next" at bounding box center [403, 699] width 26 height 26
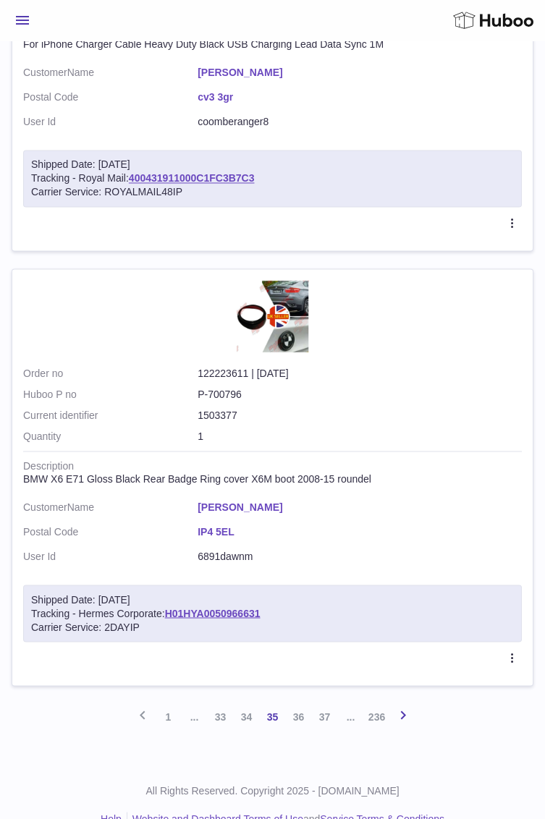
scroll to position [4183, 0]
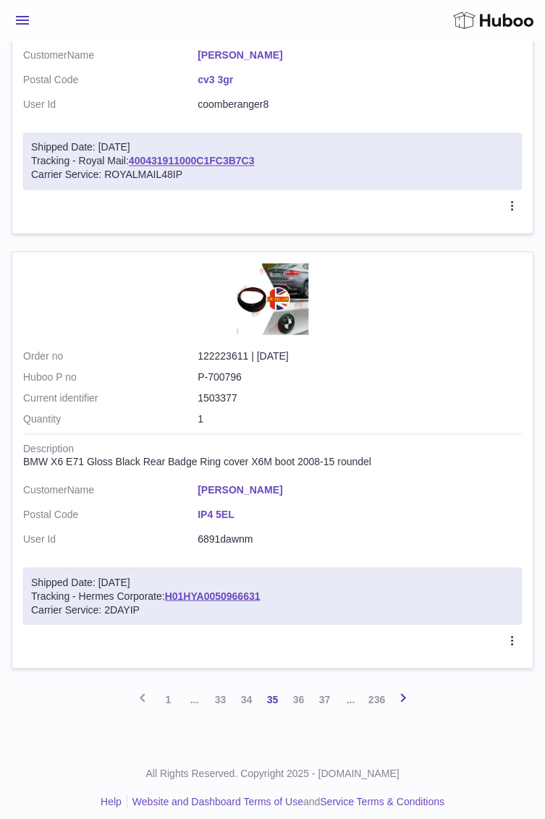
click at [400, 688] on icon at bounding box center [402, 697] width 17 height 18
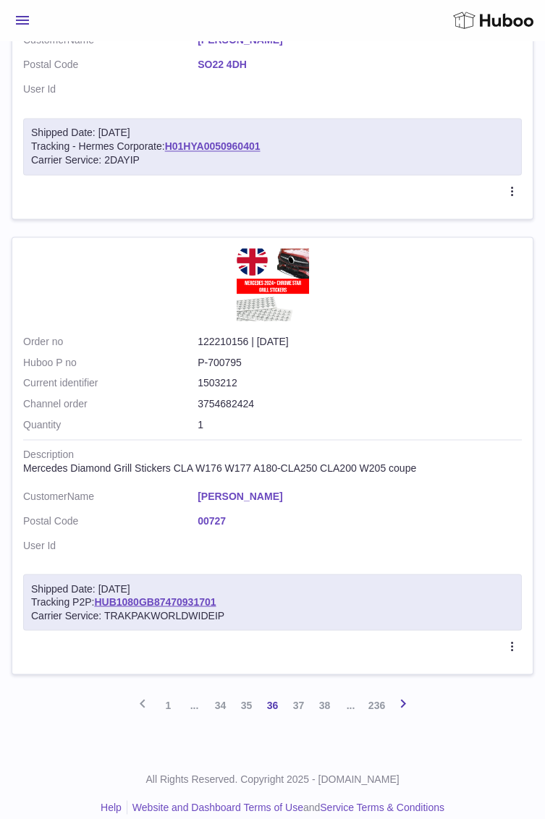
scroll to position [4185, 0]
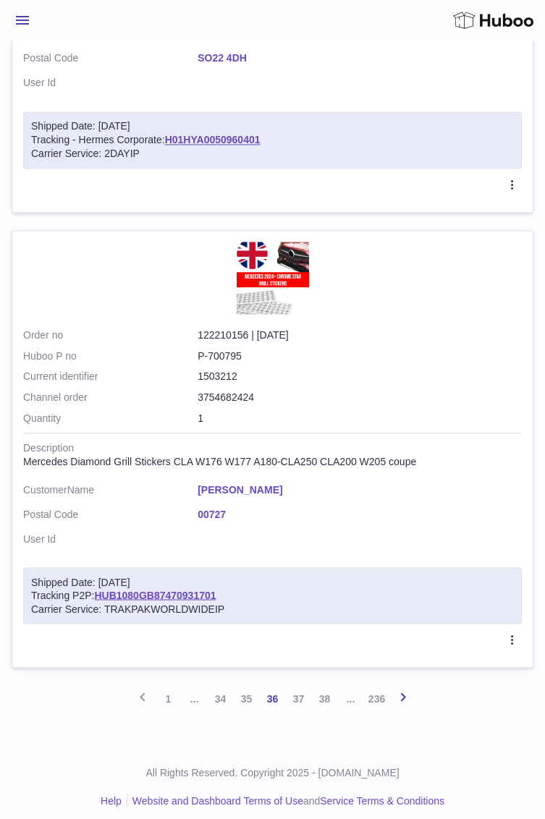
click at [400, 688] on icon at bounding box center [402, 697] width 17 height 18
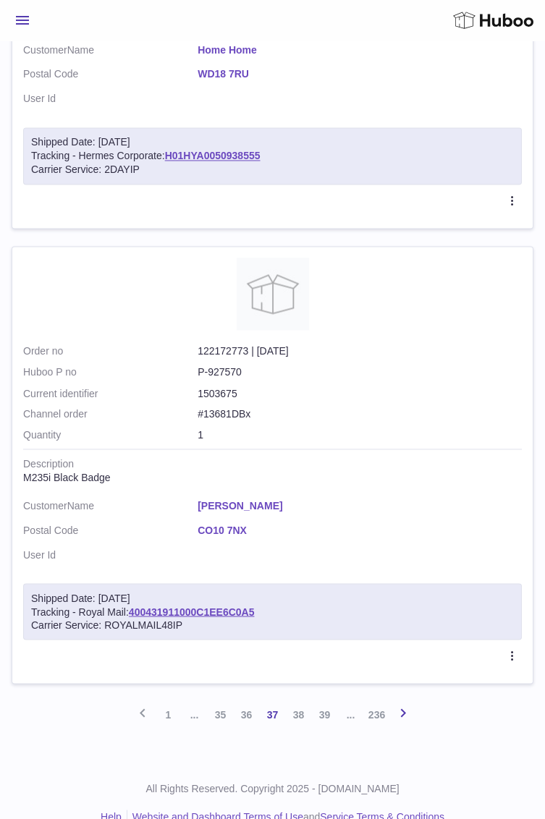
scroll to position [4252, 0]
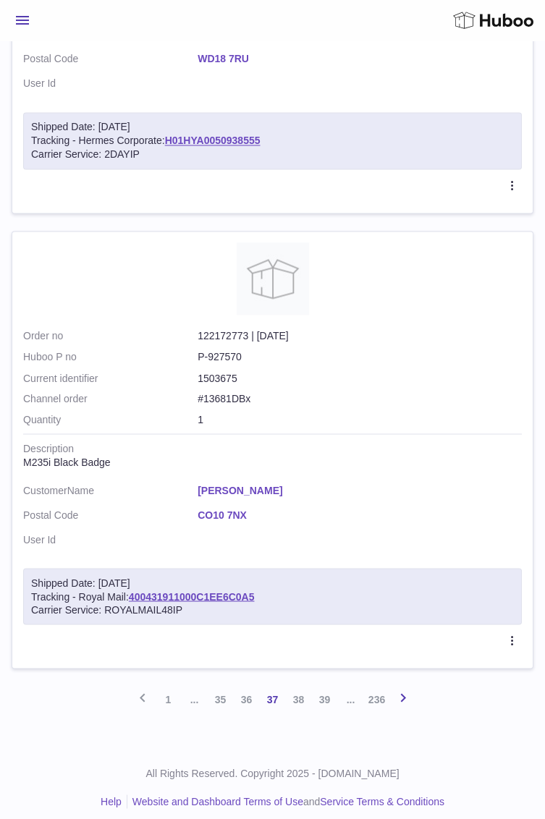
click at [401, 689] on icon at bounding box center [402, 697] width 17 height 18
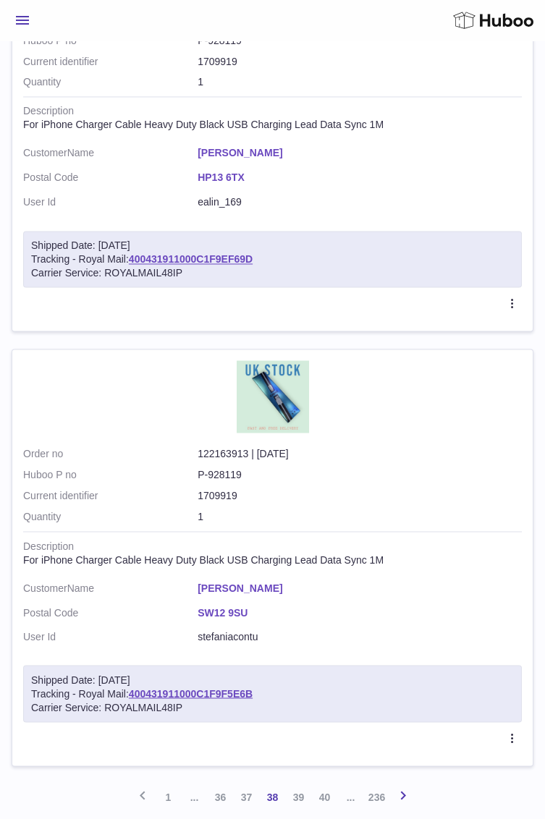
scroll to position [4185, 0]
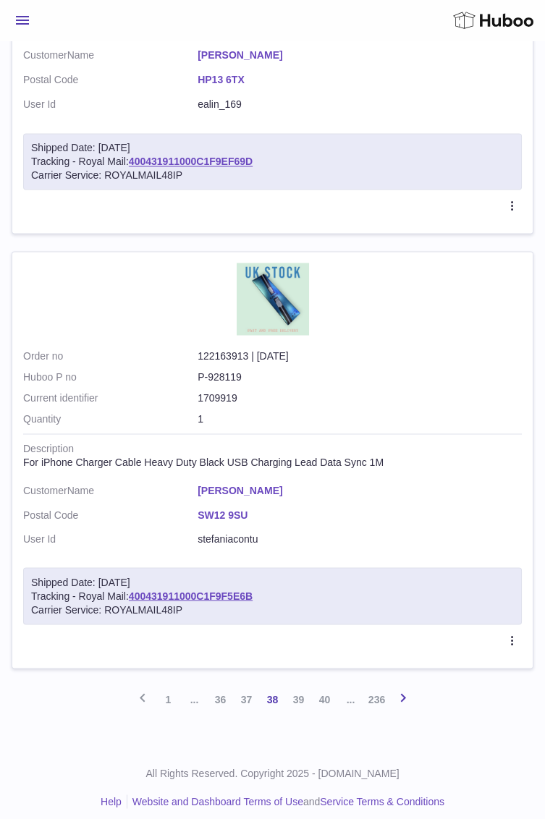
click at [405, 692] on icon at bounding box center [402, 697] width 17 height 18
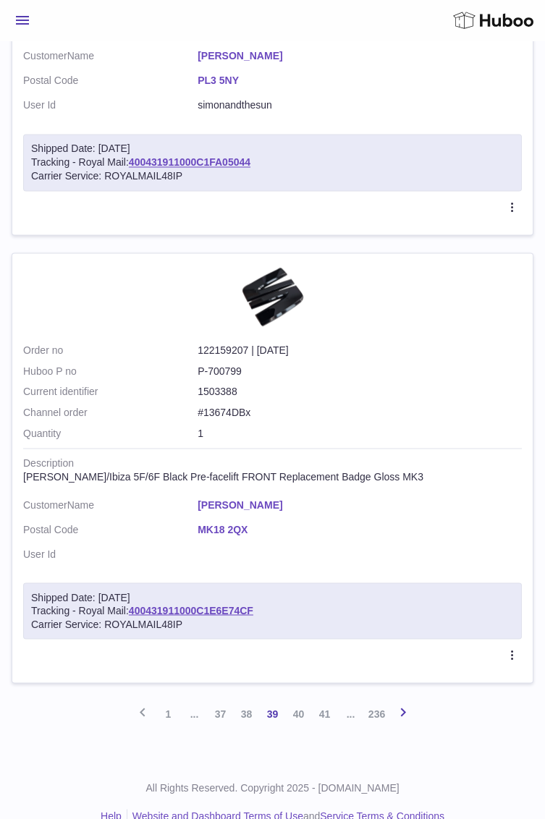
scroll to position [4169, 0]
click at [400, 703] on icon at bounding box center [402, 712] width 17 height 18
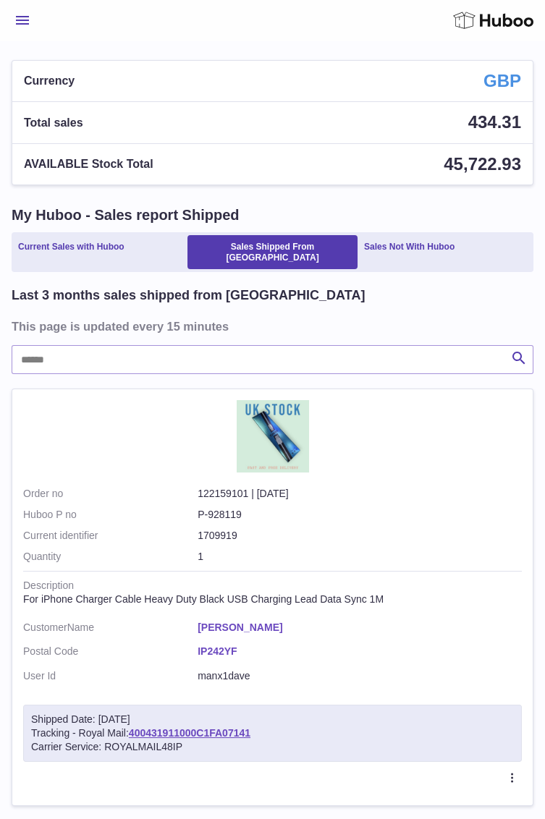
click at [295, 347] on input "text" at bounding box center [273, 359] width 522 height 29
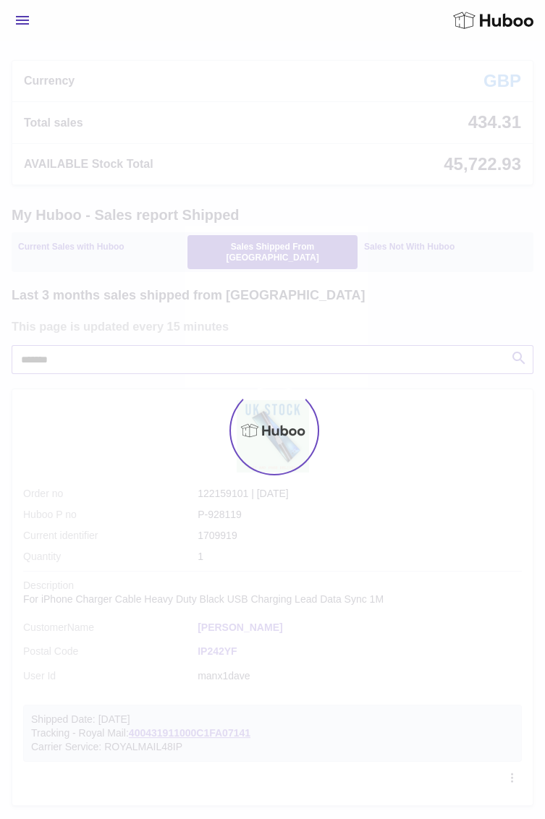
type input "*******"
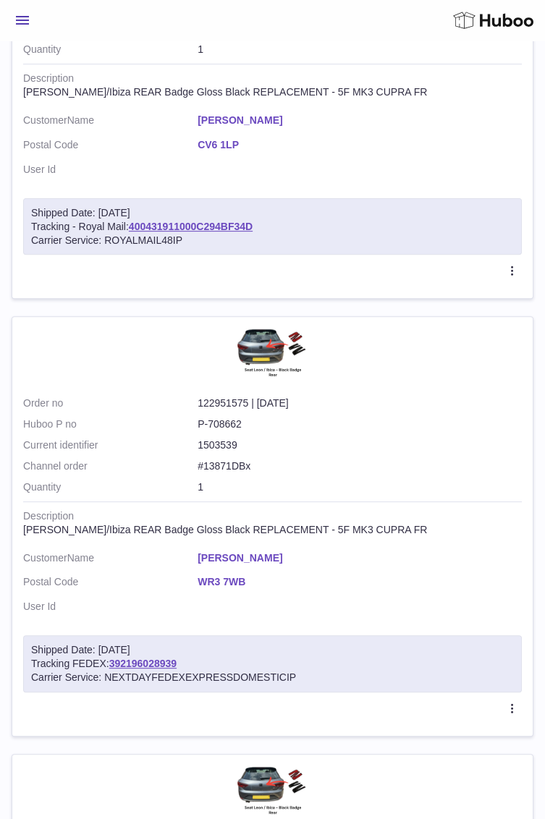
scroll to position [929, 0]
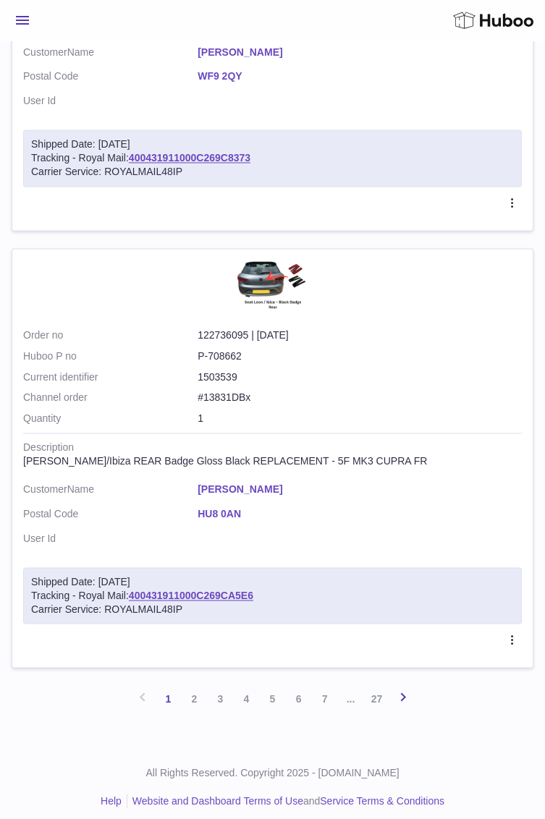
click at [404, 688] on icon at bounding box center [402, 697] width 17 height 18
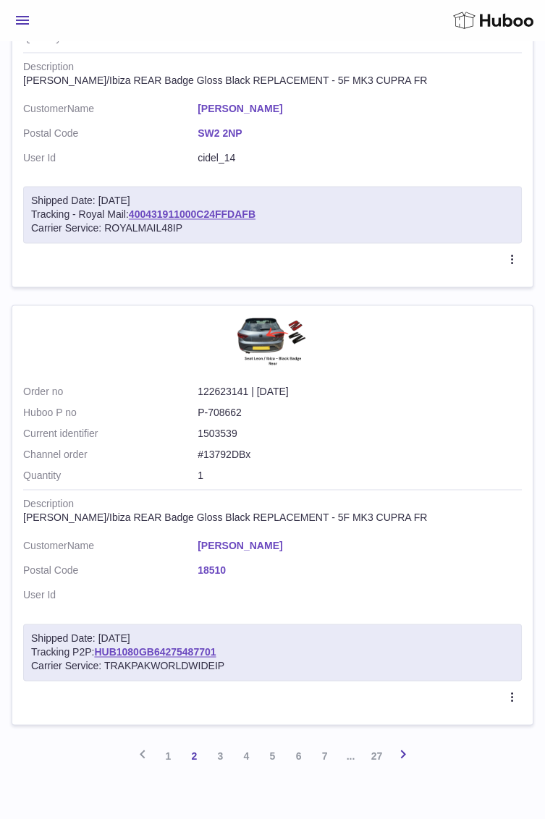
scroll to position [3973, 0]
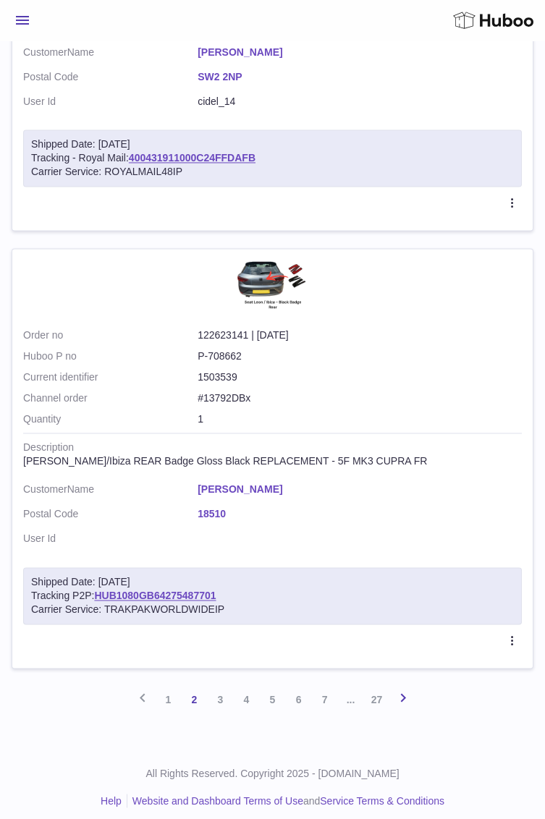
click at [406, 688] on icon at bounding box center [402, 697] width 17 height 18
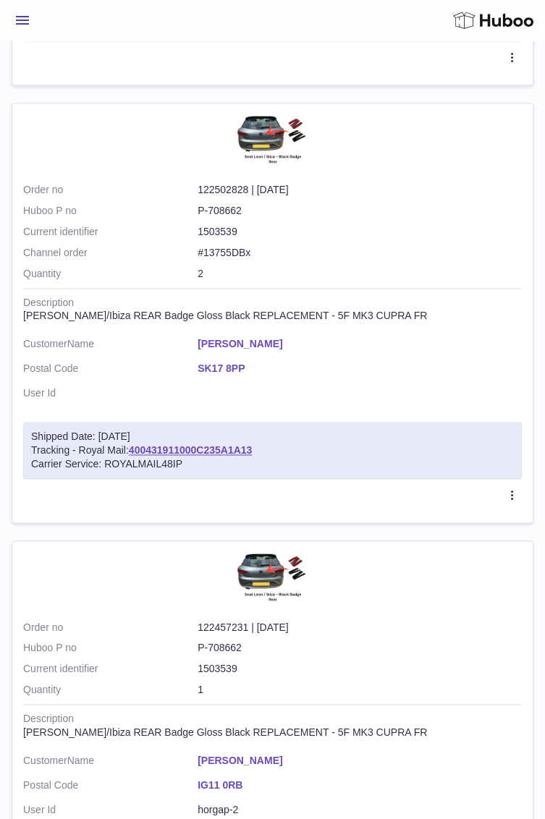
scroll to position [4036, 0]
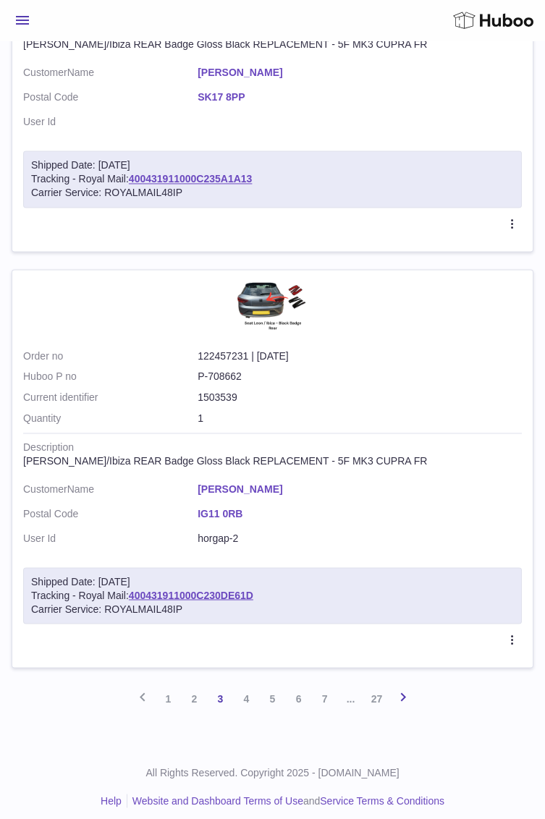
click at [406, 688] on icon at bounding box center [402, 697] width 17 height 18
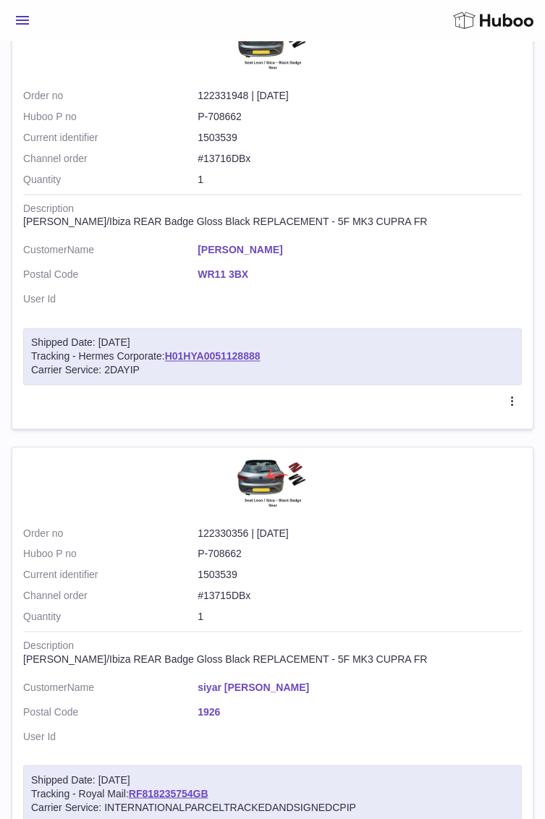
scroll to position [4057, 0]
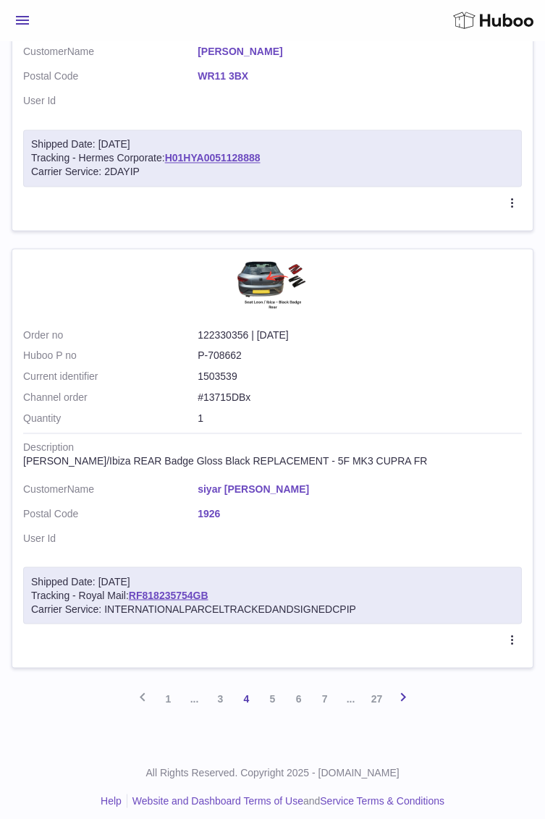
click at [406, 688] on icon at bounding box center [402, 697] width 17 height 18
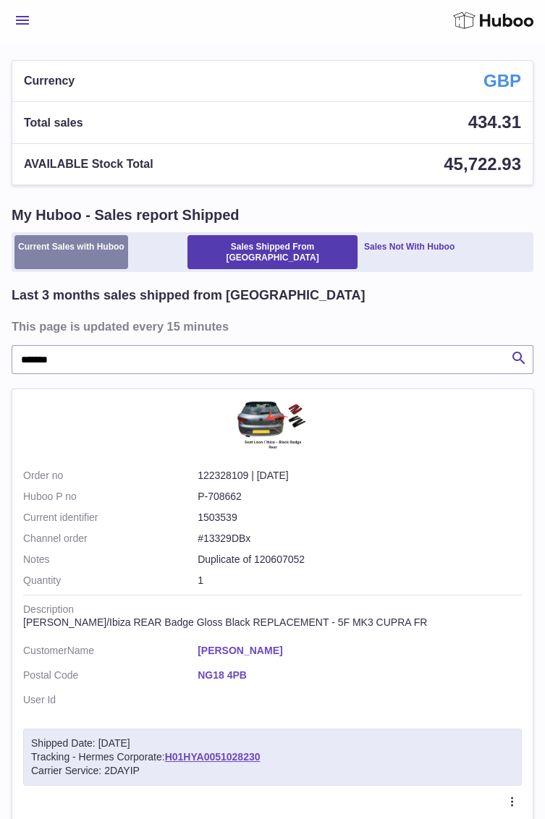
click at [117, 252] on link "Current Sales with Huboo" at bounding box center [71, 252] width 114 height 34
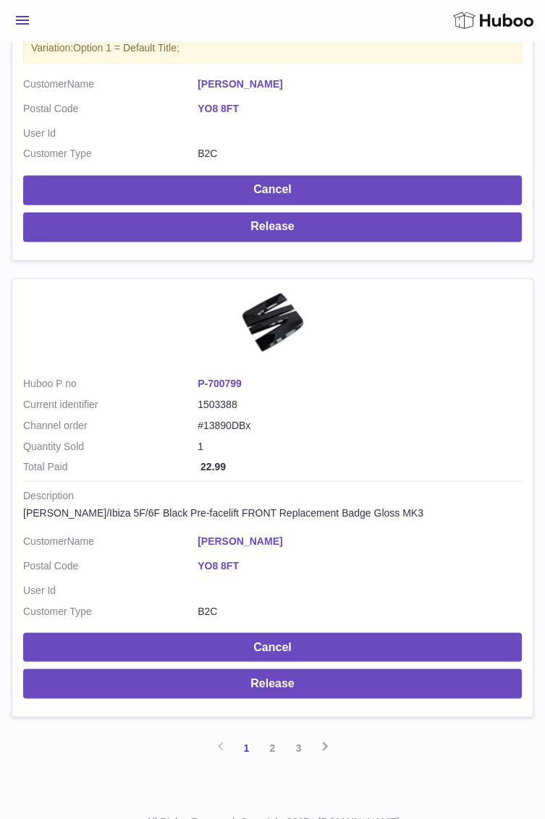
scroll to position [4308, 0]
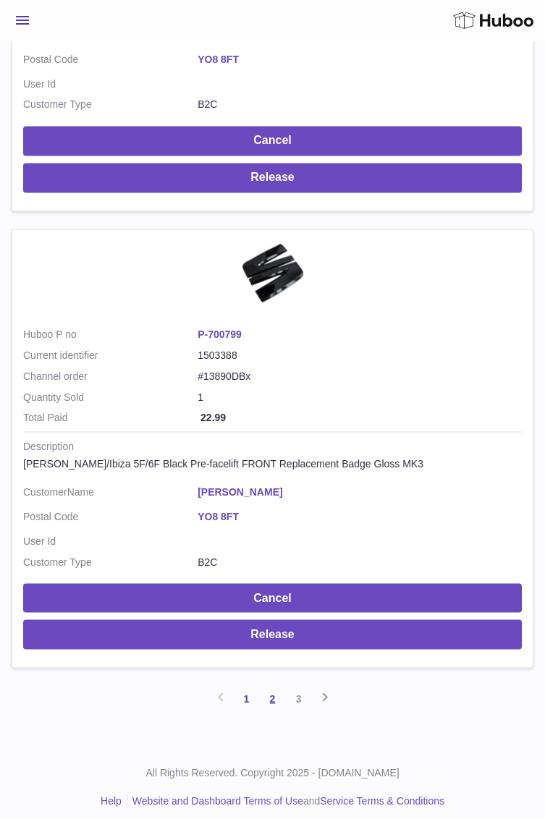
click at [270, 697] on link "2" at bounding box center [273, 698] width 26 height 26
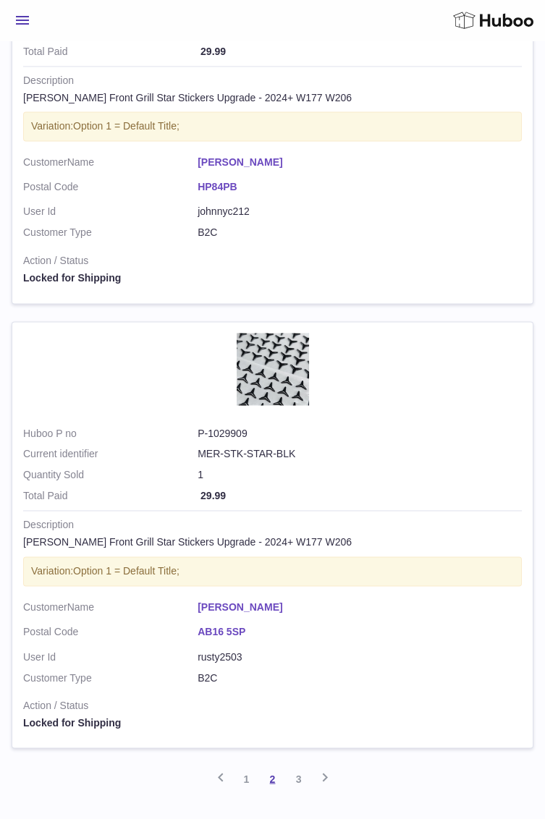
scroll to position [3973, 0]
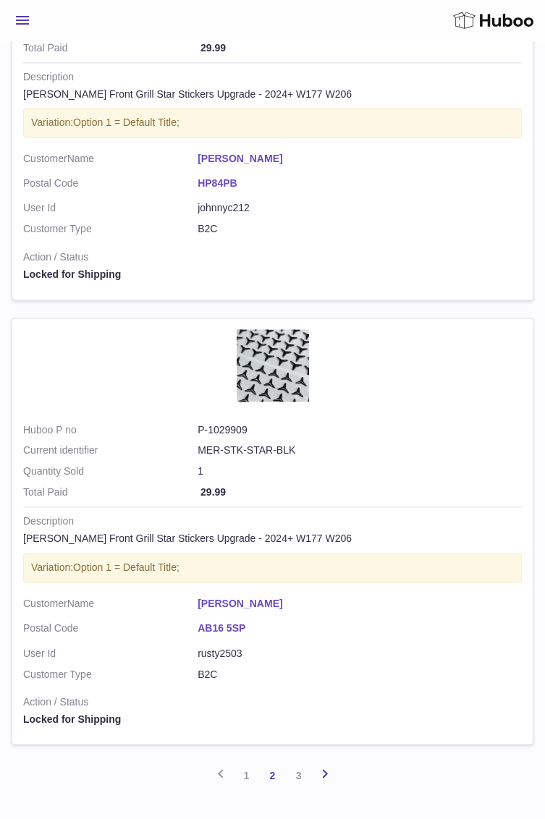
click at [328, 764] on icon at bounding box center [324, 773] width 17 height 18
